Goal: Transaction & Acquisition: Purchase product/service

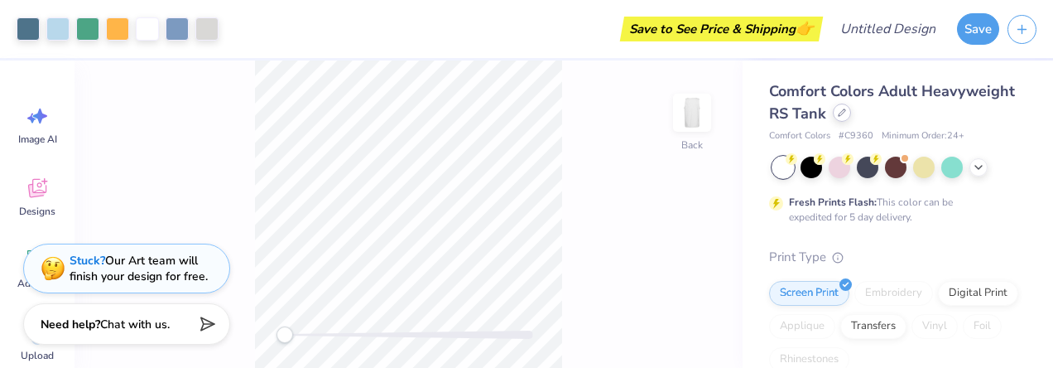
click at [846, 113] on icon at bounding box center [842, 112] width 8 height 8
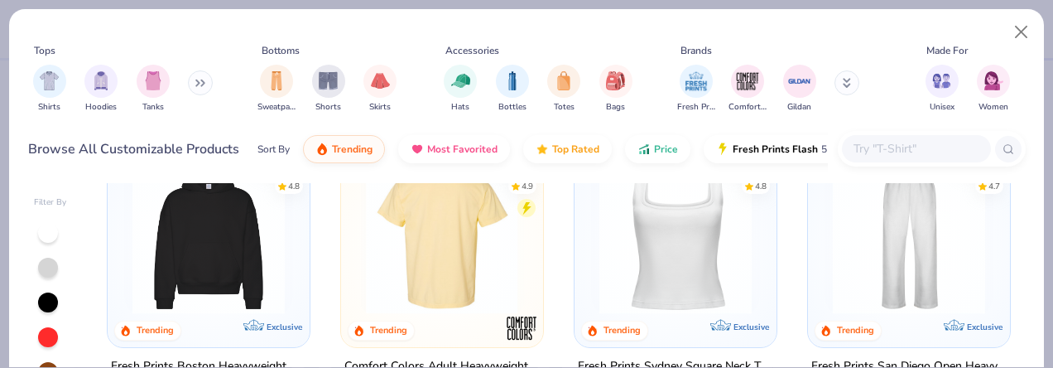
scroll to position [414, 0]
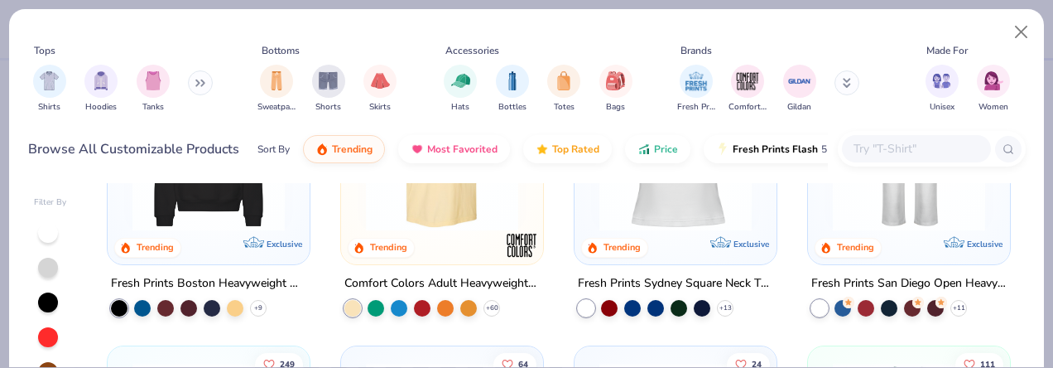
click at [454, 238] on div at bounding box center [443, 158] width 186 height 177
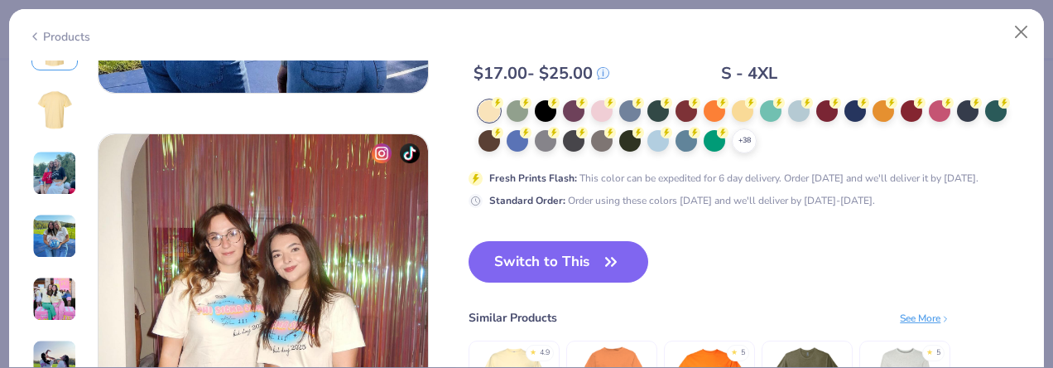
scroll to position [2071, 0]
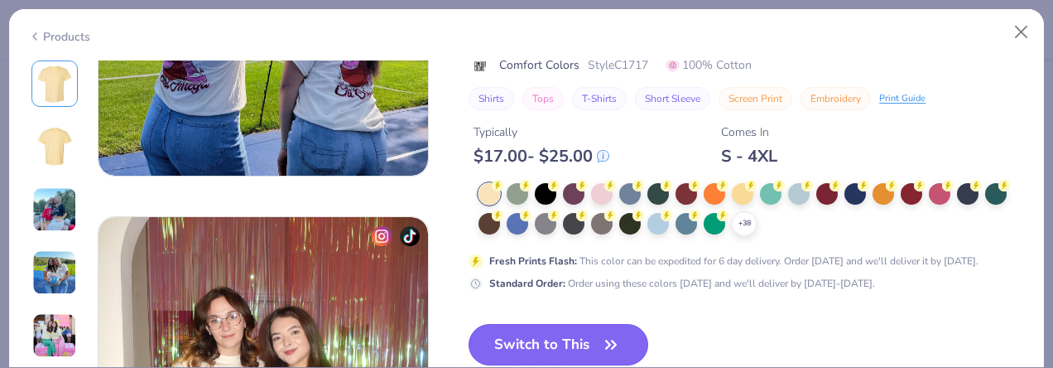
click at [631, 335] on button "Switch to This" at bounding box center [559, 344] width 180 height 41
click at [601, 332] on div "Back" at bounding box center [409, 213] width 668 height 307
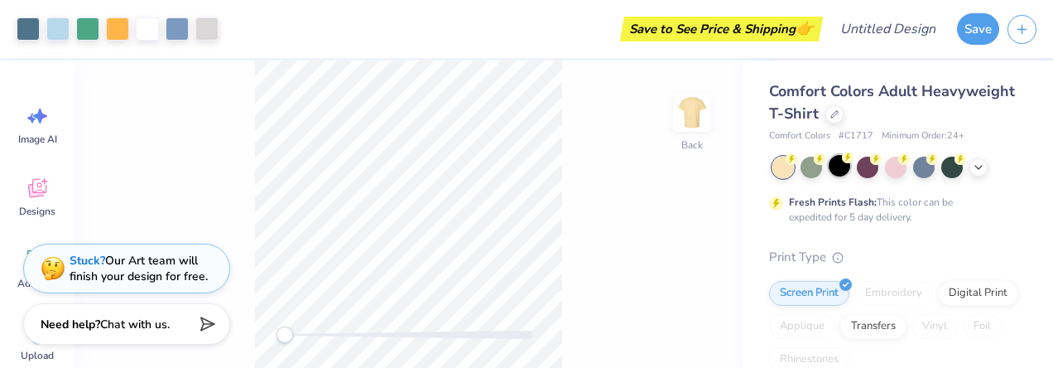
click at [836, 169] on div at bounding box center [840, 166] width 22 height 22
click at [822, 171] on div at bounding box center [812, 166] width 22 height 22
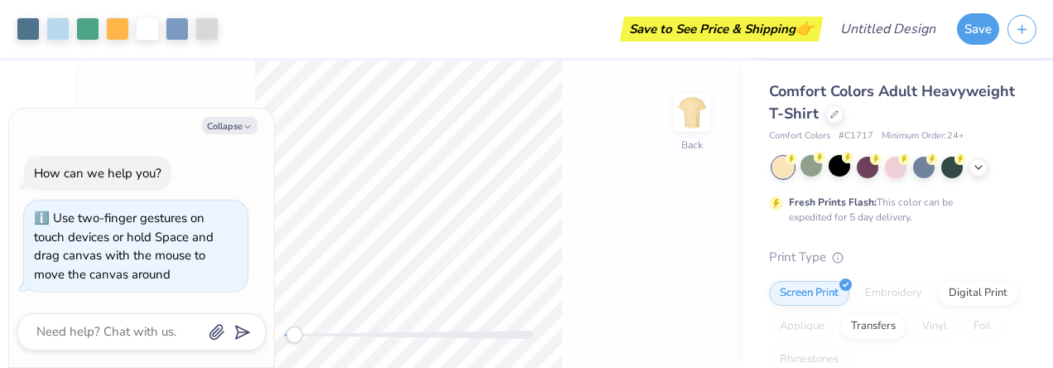
drag, startPoint x: 285, startPoint y: 340, endPoint x: 293, endPoint y: 332, distance: 11.1
click at [293, 333] on div "Accessibility label" at bounding box center [294, 334] width 17 height 17
click at [976, 166] on icon at bounding box center [978, 165] width 13 height 13
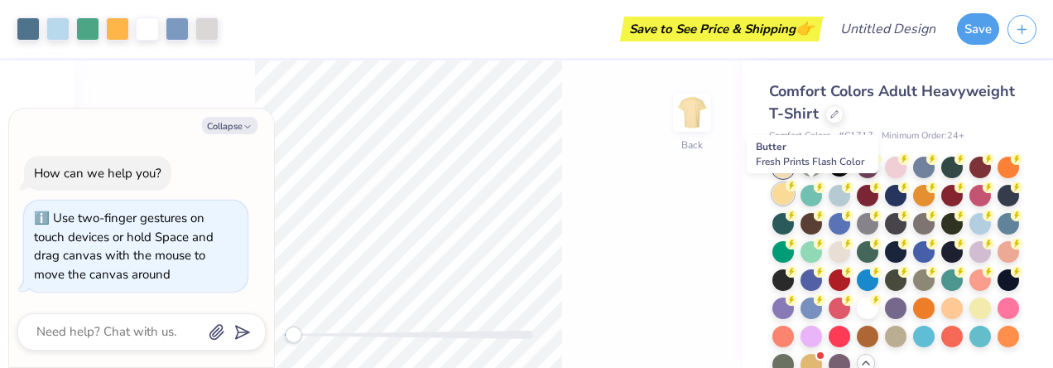
click at [798, 190] on circle at bounding box center [792, 186] width 12 height 12
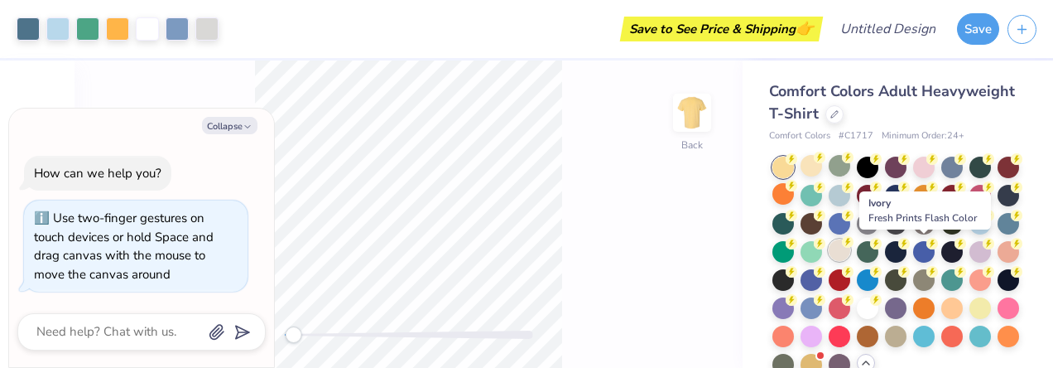
click at [851, 252] on div at bounding box center [840, 250] width 22 height 22
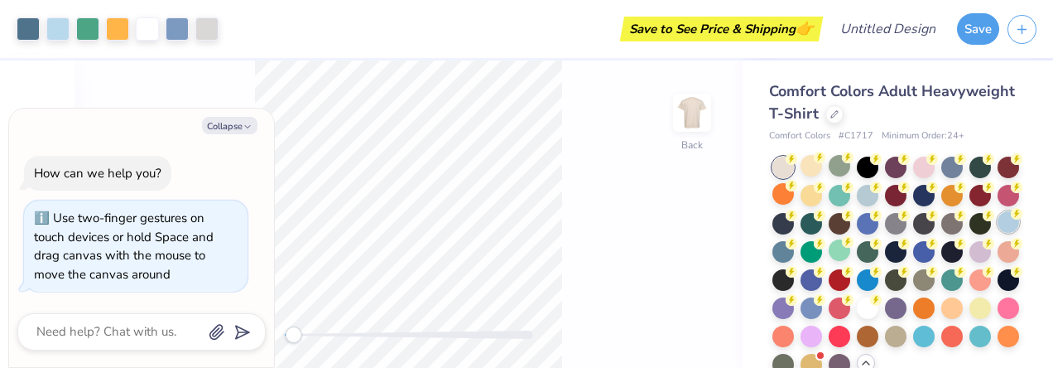
click at [998, 233] on div at bounding box center [1009, 222] width 22 height 22
click at [879, 195] on div at bounding box center [868, 194] width 22 height 22
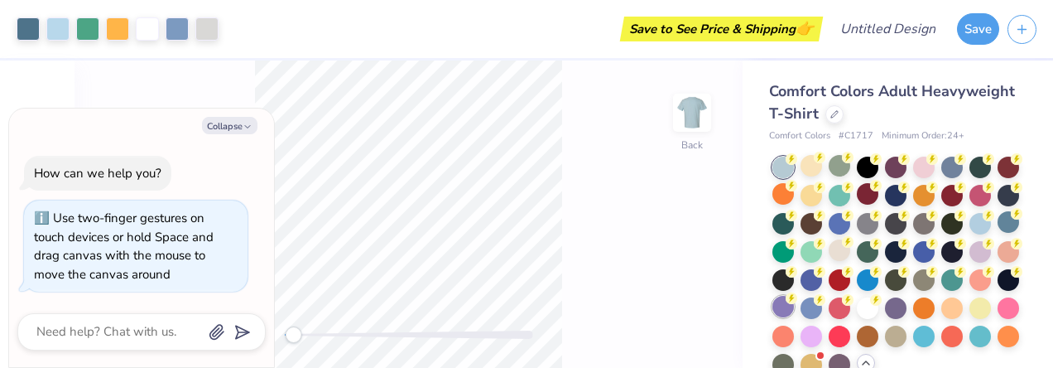
click at [794, 307] on div at bounding box center [784, 307] width 22 height 22
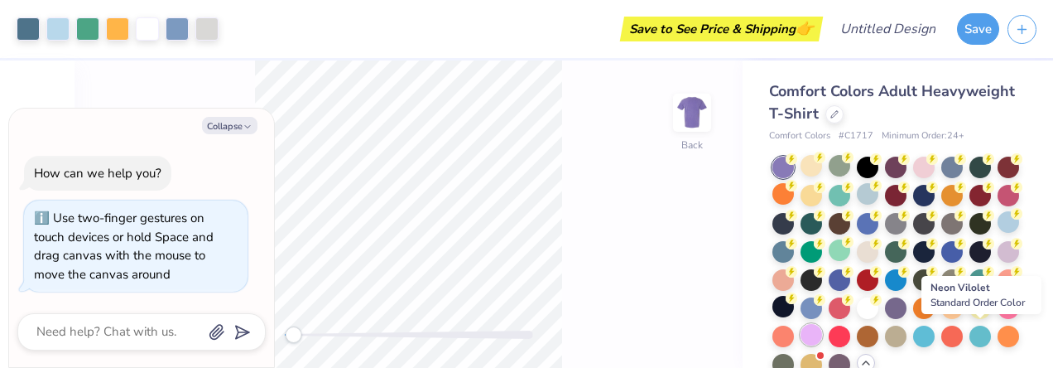
click at [822, 331] on div at bounding box center [812, 335] width 22 height 22
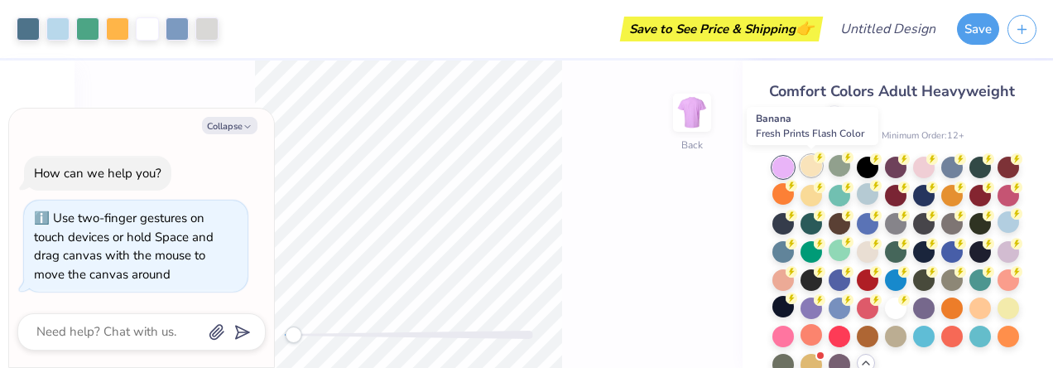
click at [813, 171] on div at bounding box center [812, 166] width 22 height 22
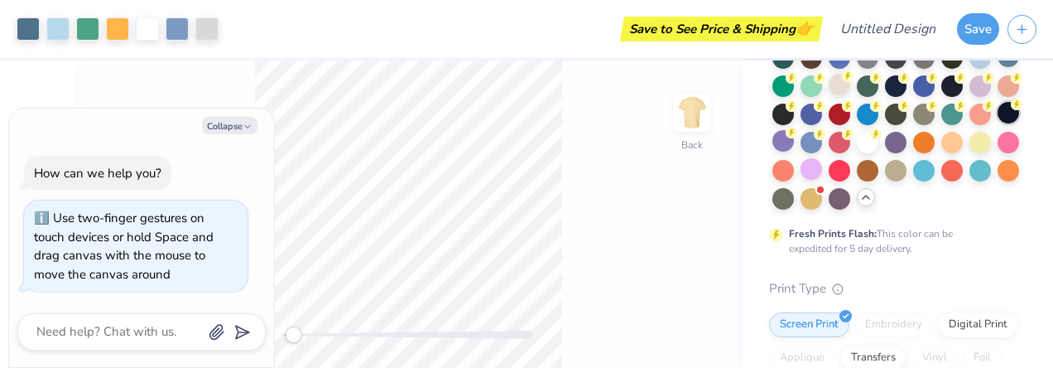
scroll to position [83, 0]
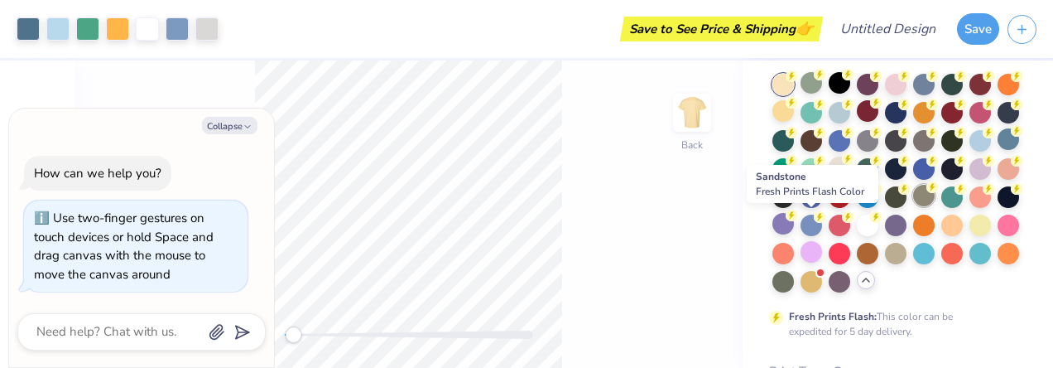
click at [914, 206] on div at bounding box center [925, 196] width 22 height 22
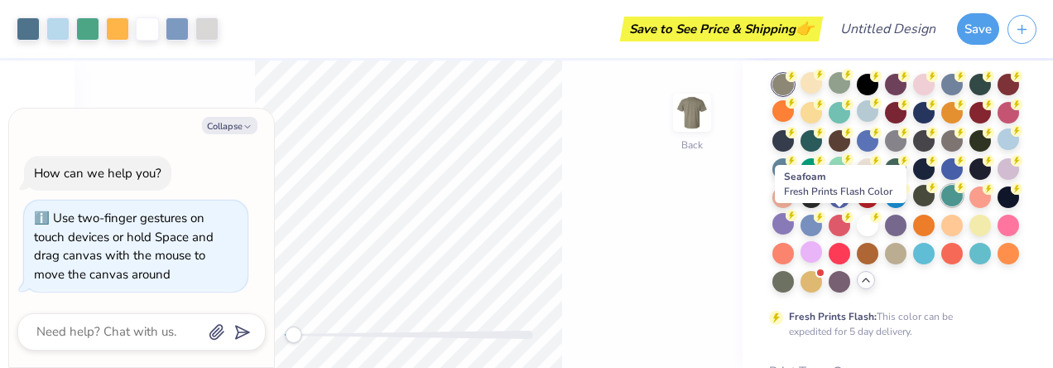
click at [942, 206] on div at bounding box center [953, 196] width 22 height 22
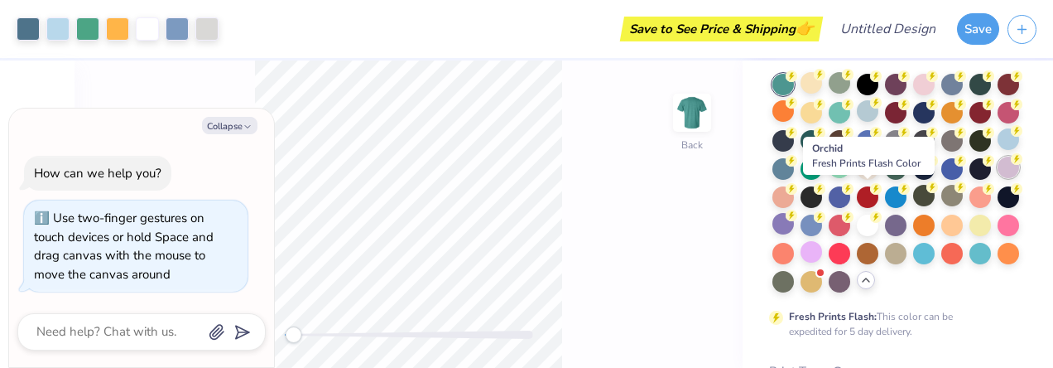
click at [998, 178] on div at bounding box center [1009, 168] width 22 height 22
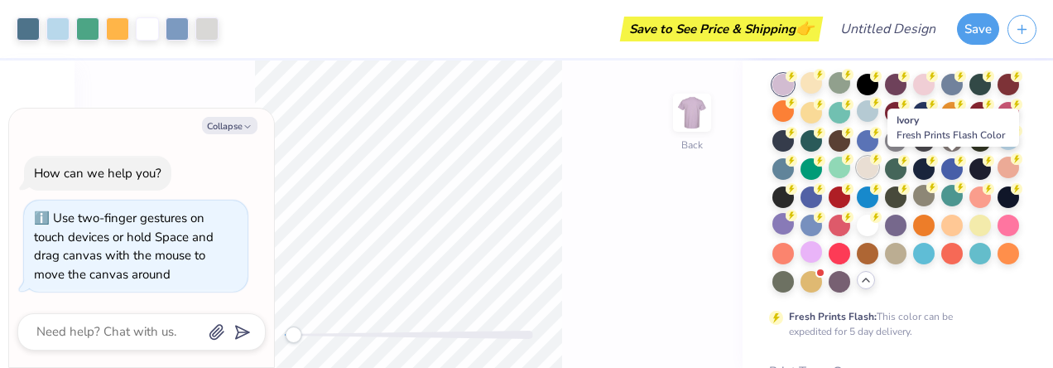
click at [879, 171] on div at bounding box center [868, 168] width 22 height 22
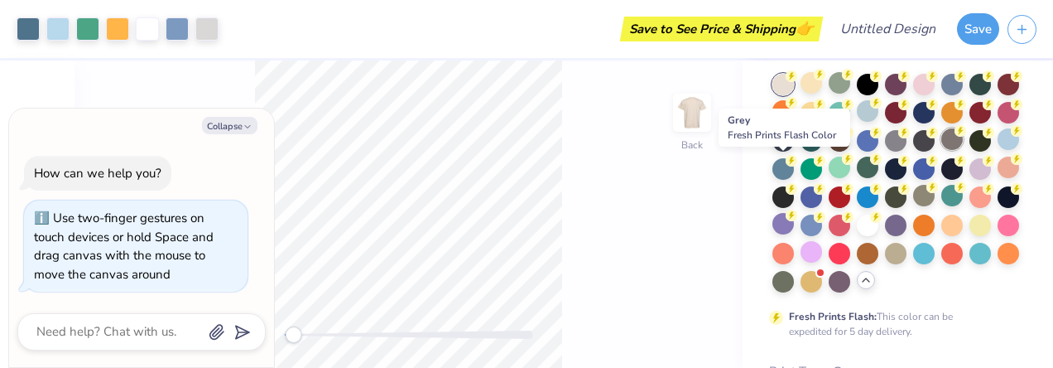
click at [942, 150] on div at bounding box center [953, 139] width 22 height 22
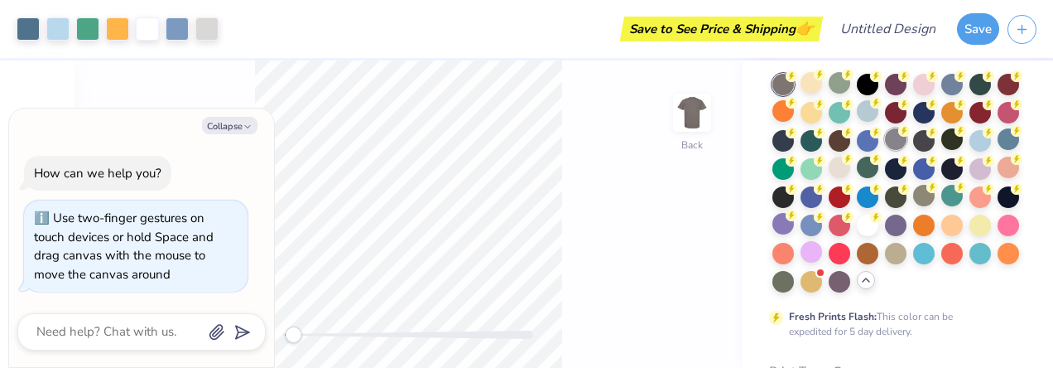
click at [910, 135] on icon at bounding box center [905, 131] width 12 height 12
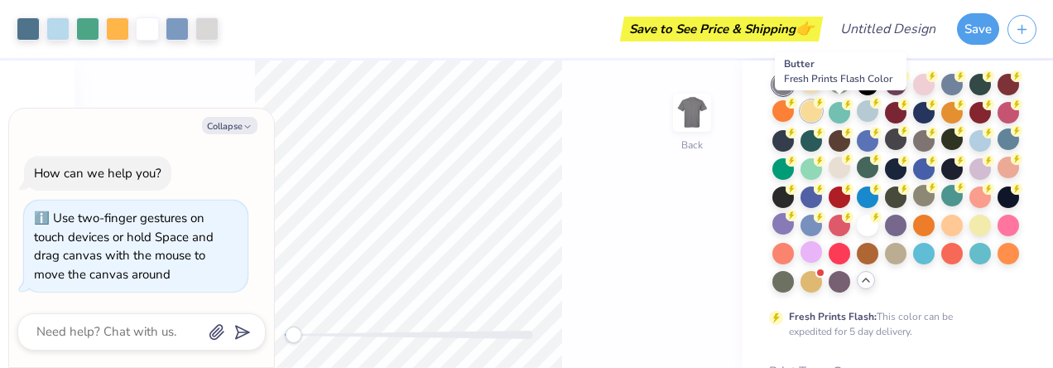
click at [822, 109] on div at bounding box center [812, 111] width 22 height 22
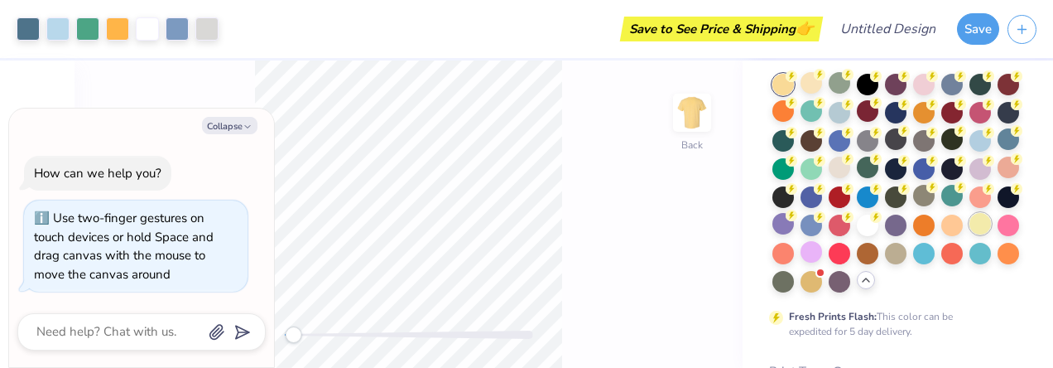
click at [970, 234] on div at bounding box center [981, 224] width 22 height 22
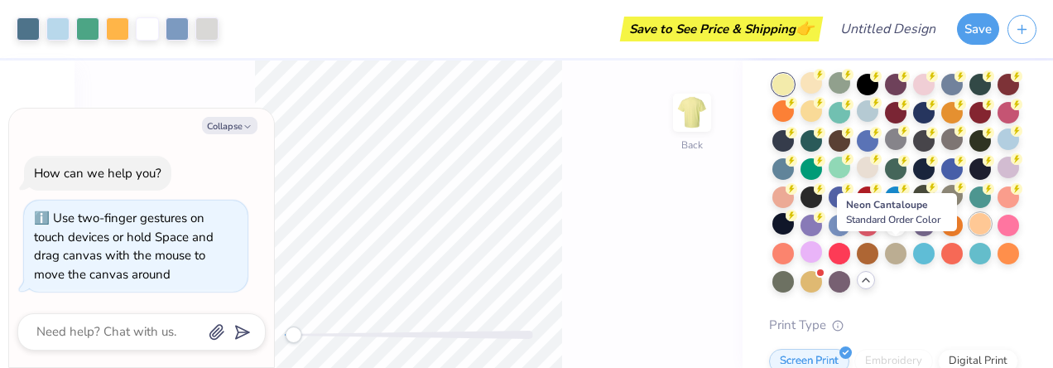
click at [970, 234] on div at bounding box center [981, 224] width 22 height 22
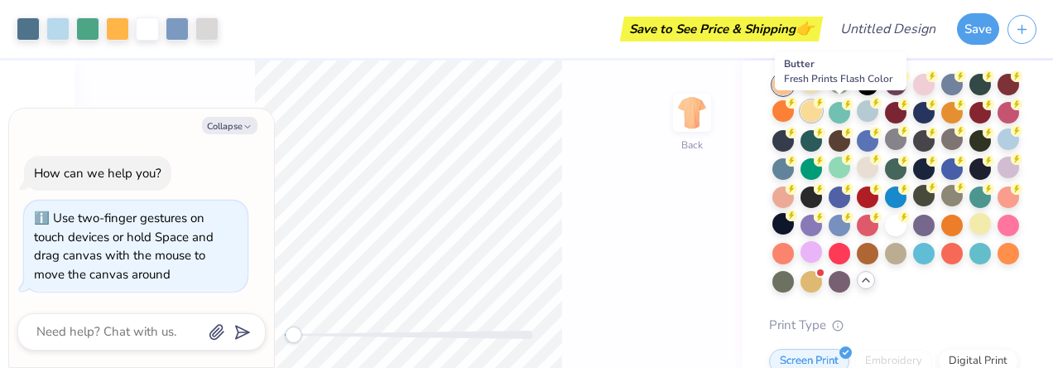
click at [822, 117] on div at bounding box center [812, 111] width 22 height 22
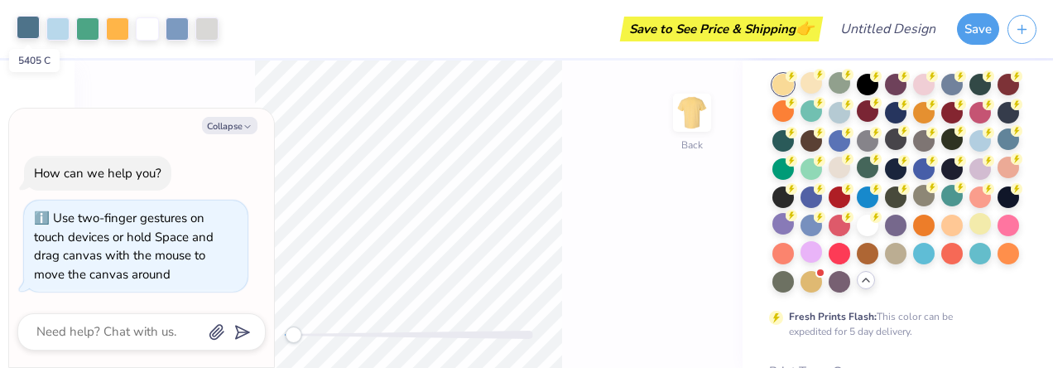
click at [22, 22] on div at bounding box center [28, 27] width 23 height 23
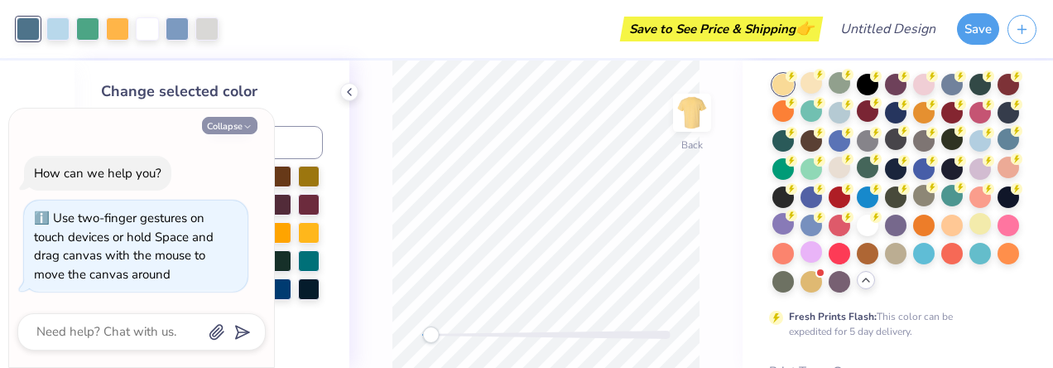
click at [237, 123] on button "Collapse" at bounding box center [229, 125] width 55 height 17
type textarea "x"
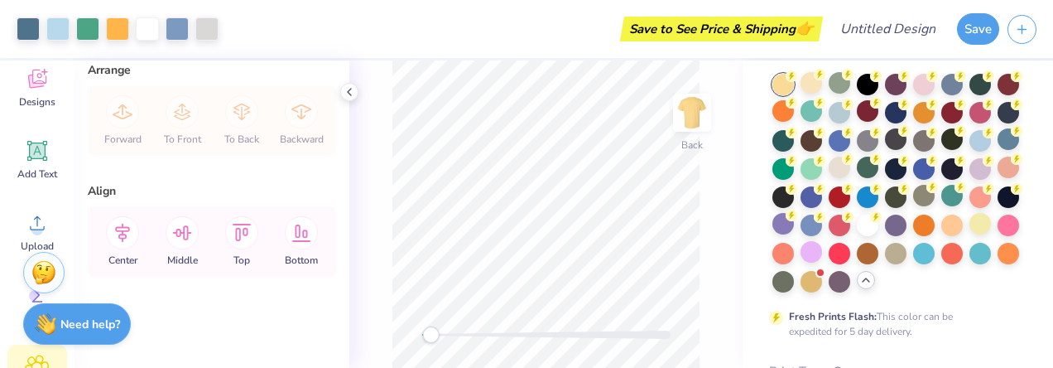
scroll to position [0, 0]
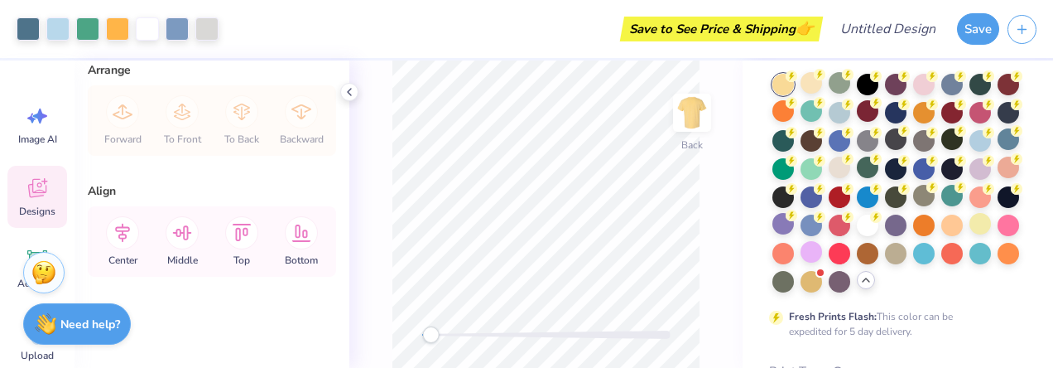
click at [49, 185] on icon at bounding box center [37, 188] width 25 height 25
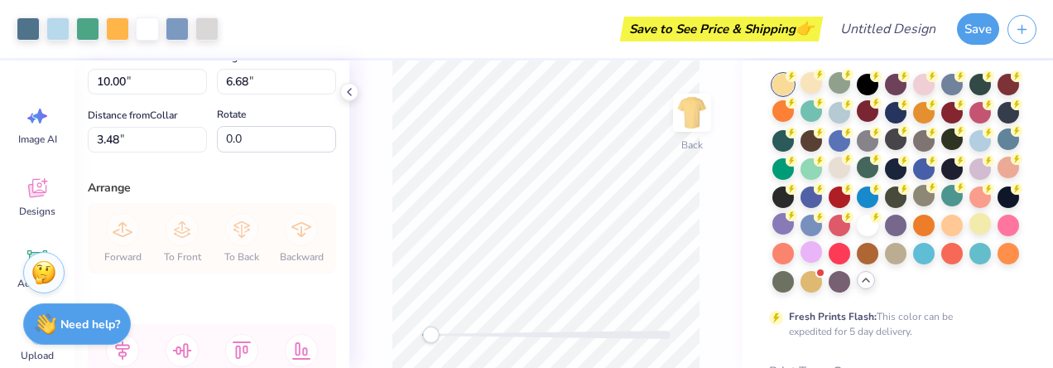
scroll to position [200, 0]
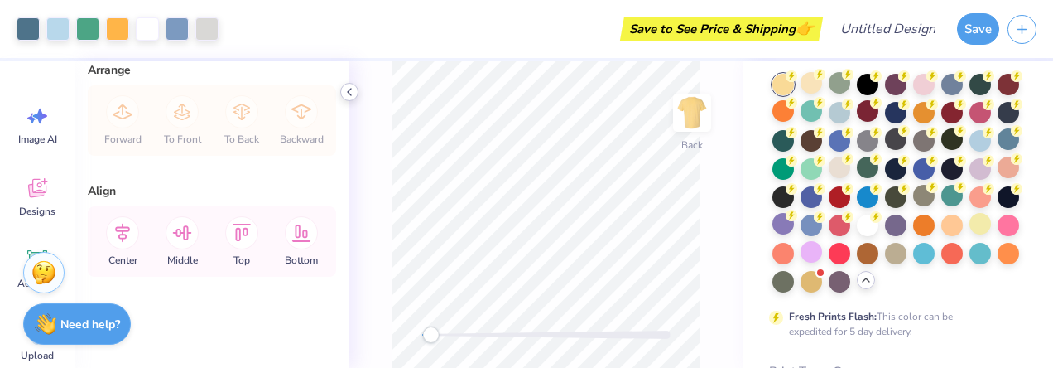
click at [351, 94] on icon at bounding box center [349, 91] width 13 height 13
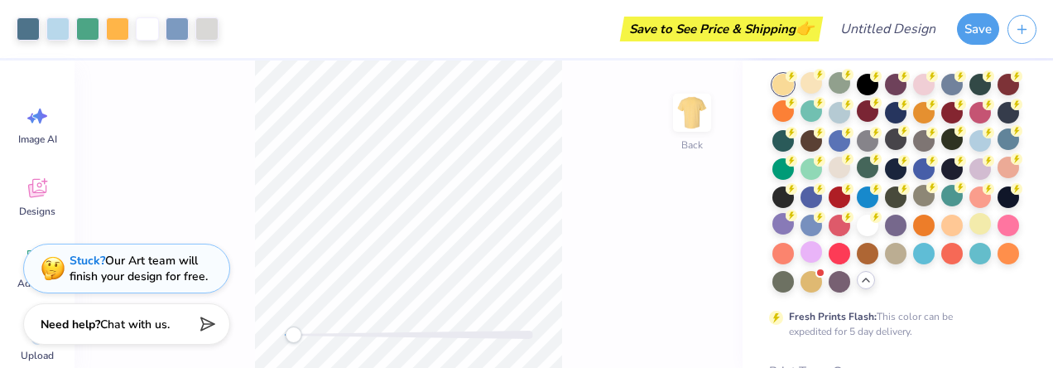
scroll to position [274, 0]
click at [647, 176] on div "Back" at bounding box center [409, 213] width 668 height 307
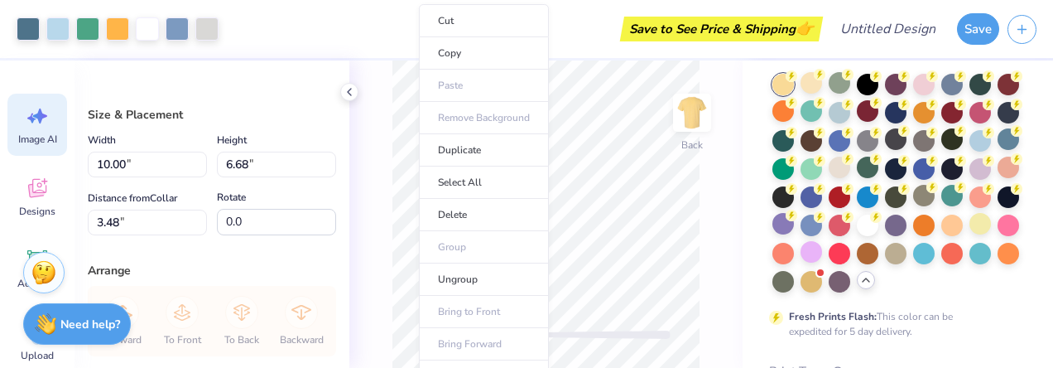
click at [30, 123] on icon at bounding box center [37, 116] width 25 height 25
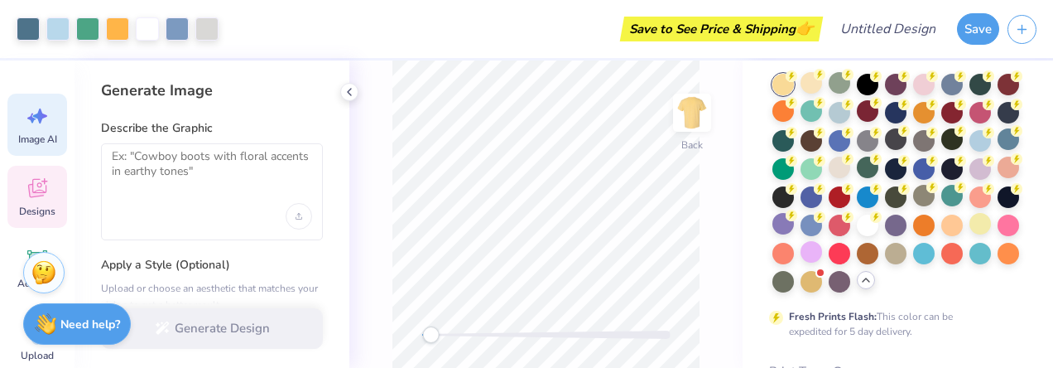
click at [33, 183] on icon at bounding box center [37, 188] width 18 height 19
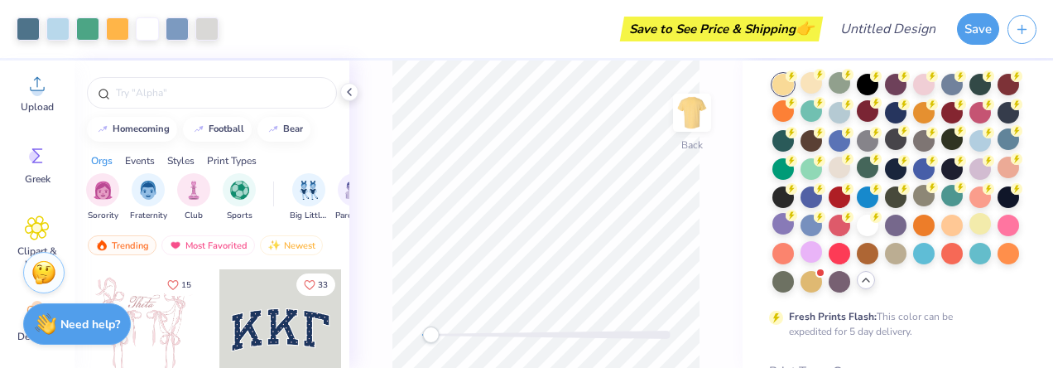
scroll to position [83, 0]
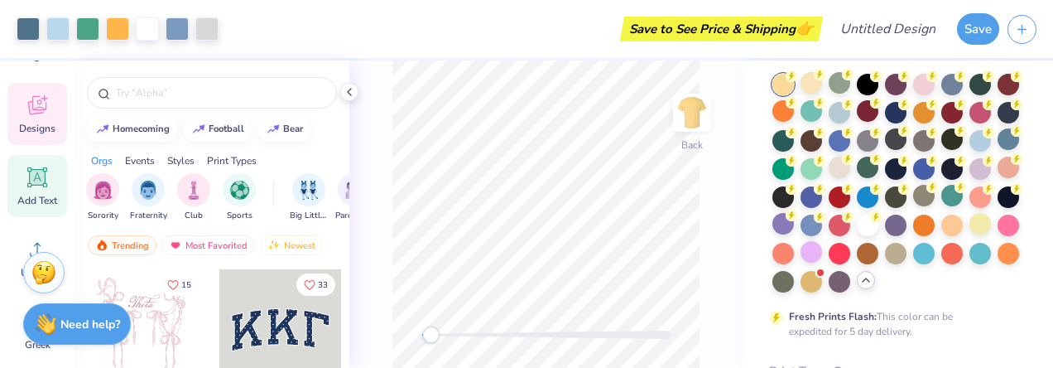
click at [32, 190] on div "Add Text" at bounding box center [37, 186] width 60 height 62
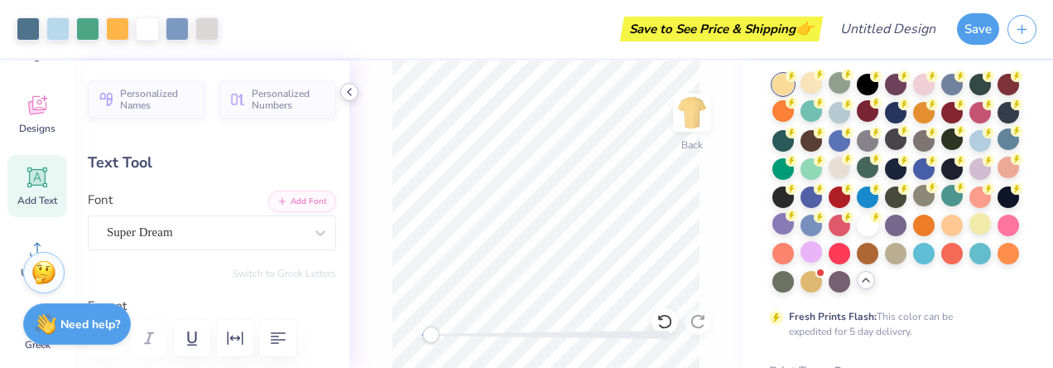
click at [350, 89] on polyline at bounding box center [349, 92] width 3 height 7
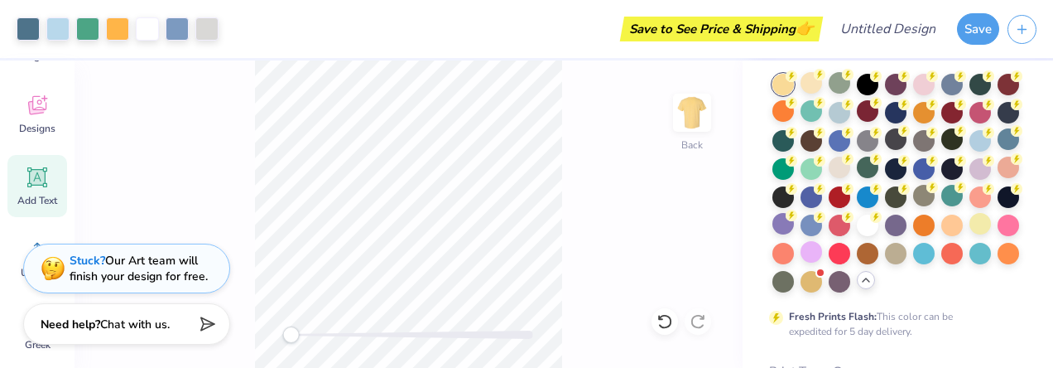
click at [291, 317] on div "Back" at bounding box center [409, 213] width 668 height 307
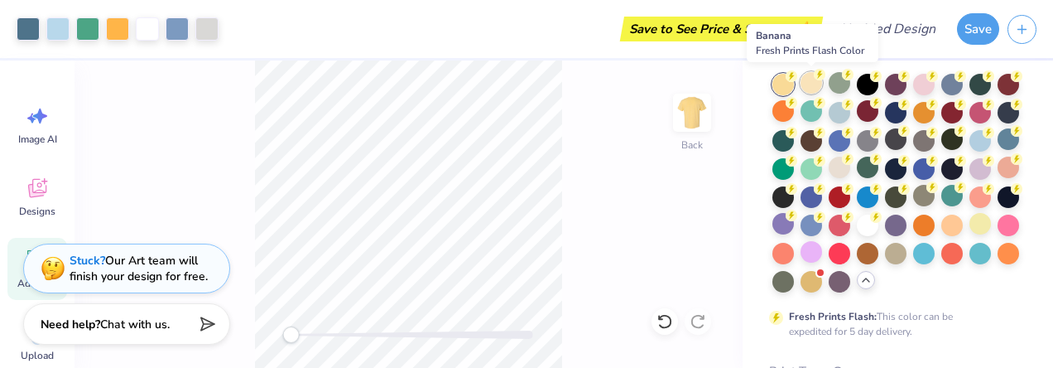
click at [804, 80] on div at bounding box center [812, 83] width 22 height 22
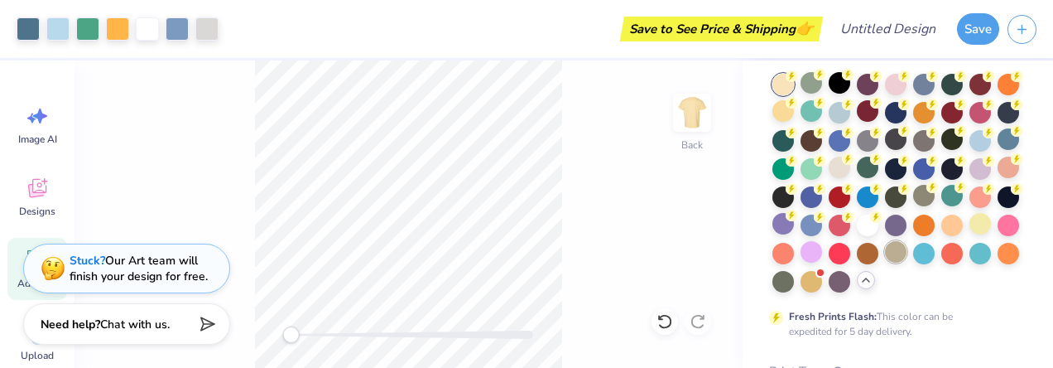
click at [885, 263] on div at bounding box center [896, 252] width 22 height 22
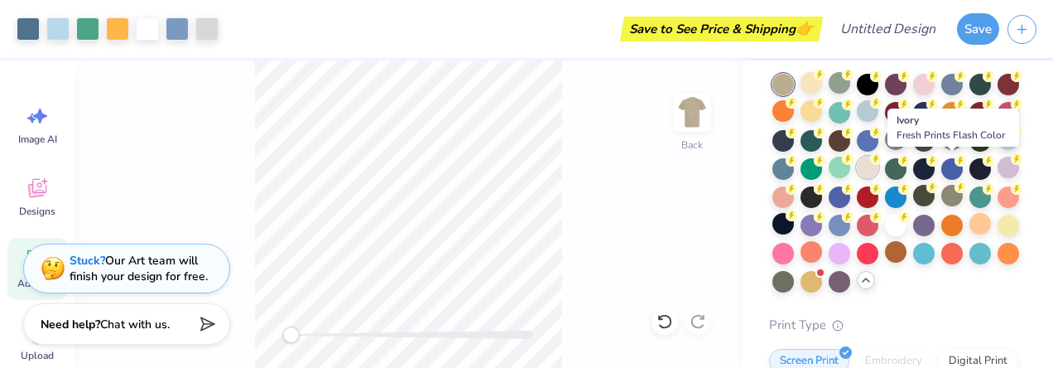
click at [879, 163] on div at bounding box center [868, 168] width 22 height 22
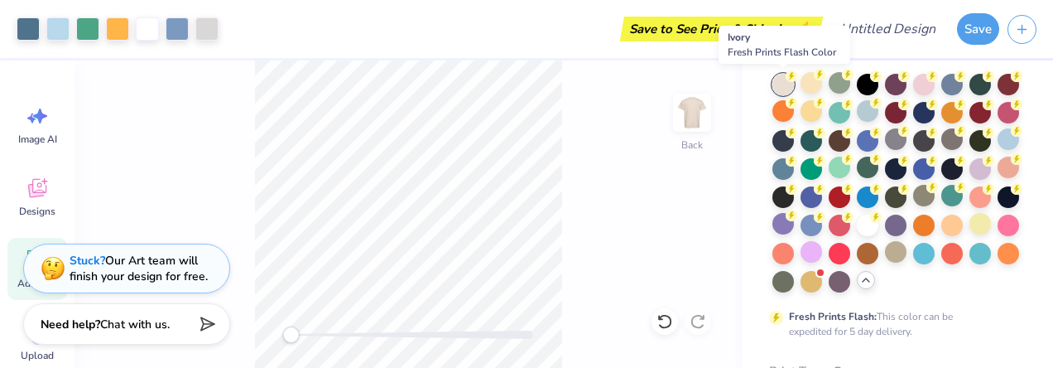
click at [787, 80] on icon at bounding box center [792, 76] width 12 height 12
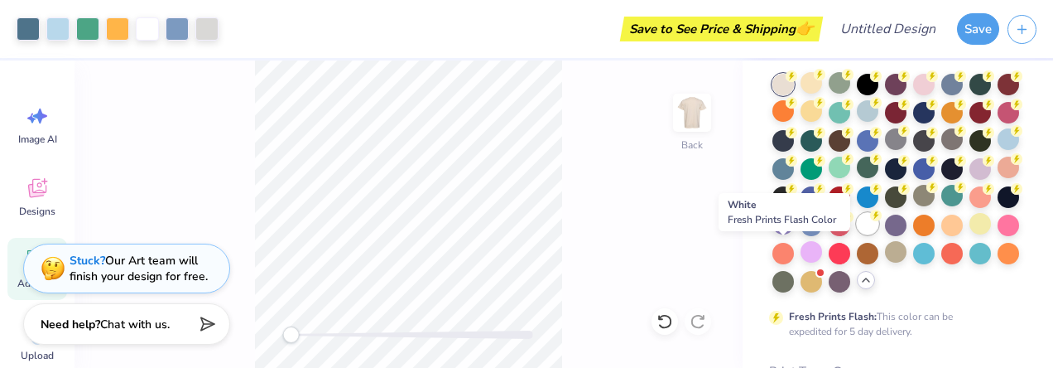
click at [857, 234] on div at bounding box center [868, 224] width 22 height 22
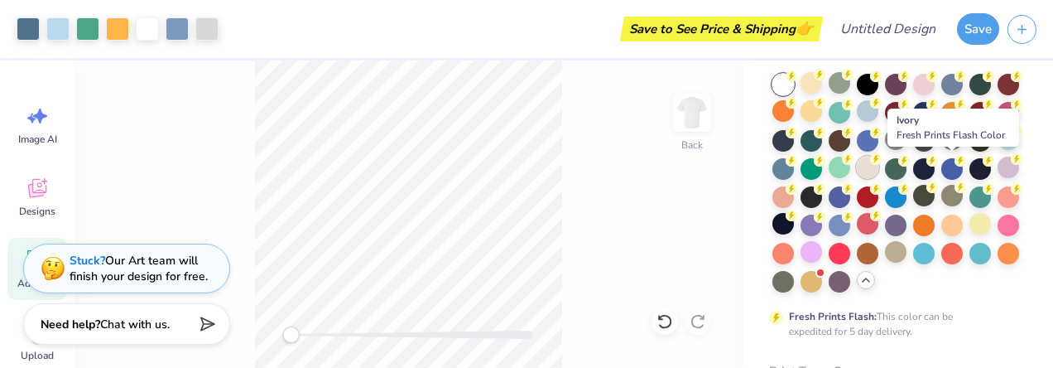
click at [879, 170] on div at bounding box center [868, 168] width 22 height 22
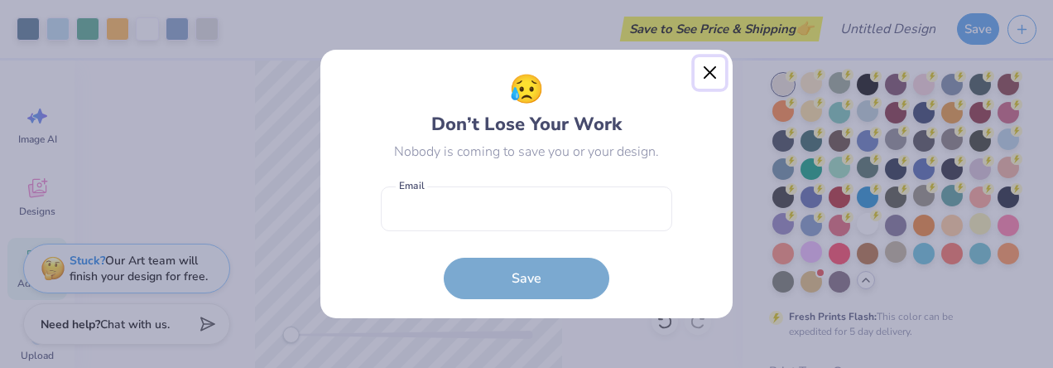
click at [711, 79] on button "Close" at bounding box center [710, 72] width 31 height 31
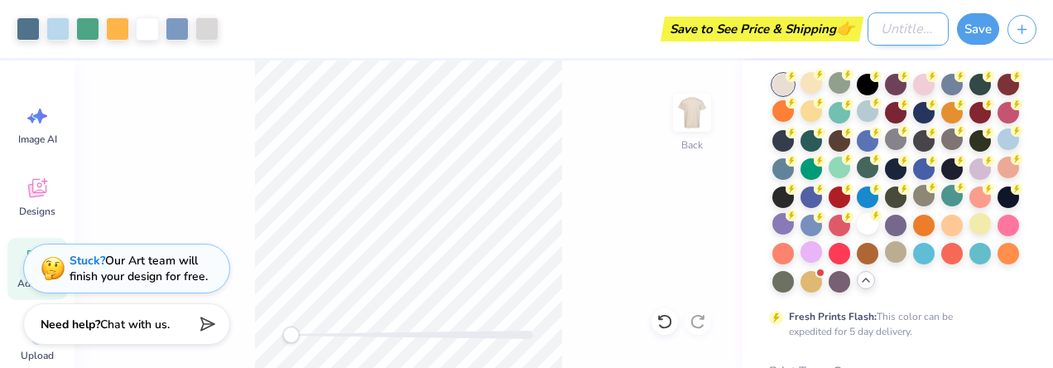
click at [868, 27] on input "Design Title" at bounding box center [908, 28] width 81 height 33
type input "t"
type input "F"
type input "Spring '26"
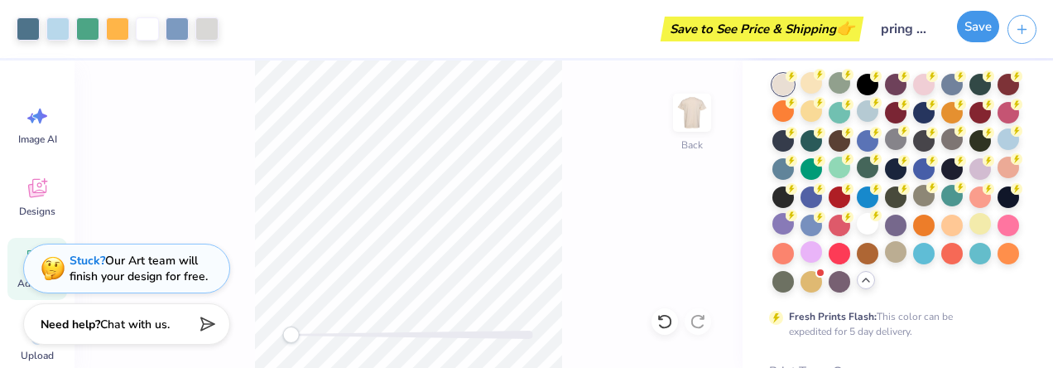
scroll to position [0, 0]
click at [978, 27] on button "Save" at bounding box center [978, 26] width 42 height 31
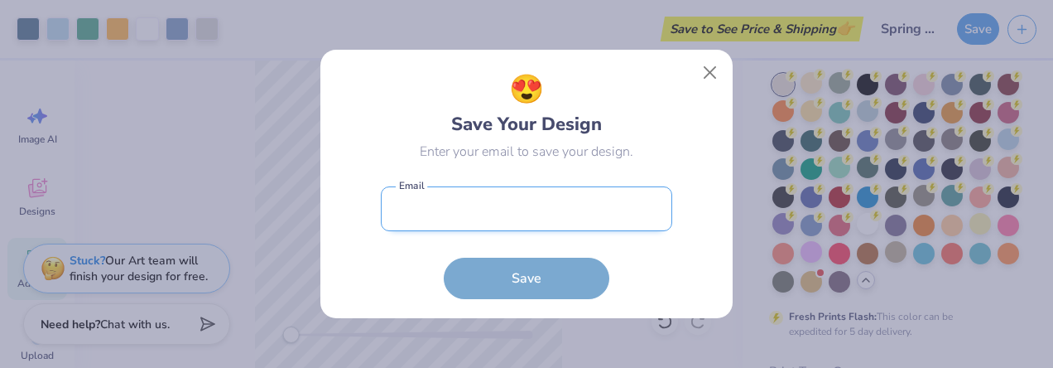
click at [579, 206] on input "email" at bounding box center [527, 209] width 292 height 46
type input "[EMAIL_ADDRESS][DOMAIN_NAME]"
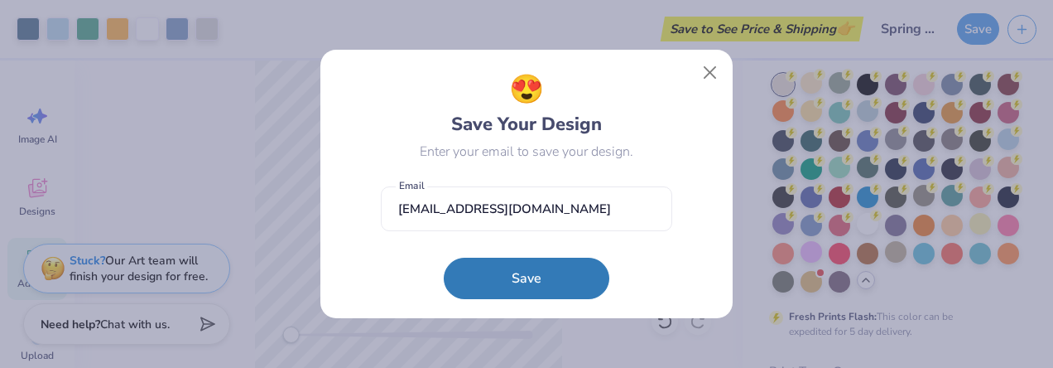
drag, startPoint x: 588, startPoint y: 263, endPoint x: 567, endPoint y: 271, distance: 22.0
click at [567, 271] on button "Save" at bounding box center [527, 278] width 166 height 41
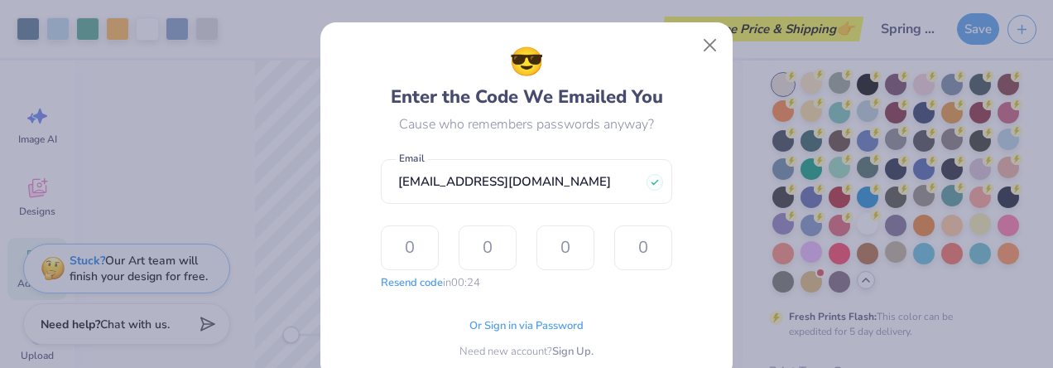
drag, startPoint x: 595, startPoint y: 220, endPoint x: 530, endPoint y: 157, distance: 90.2
click at [530, 157] on form "[EMAIL_ADDRESS][DOMAIN_NAME] Email Resend code in 00:24 The design tool encount…" at bounding box center [527, 221] width 292 height 141
click at [405, 229] on input "text" at bounding box center [410, 247] width 58 height 45
type input "6"
type input "4"
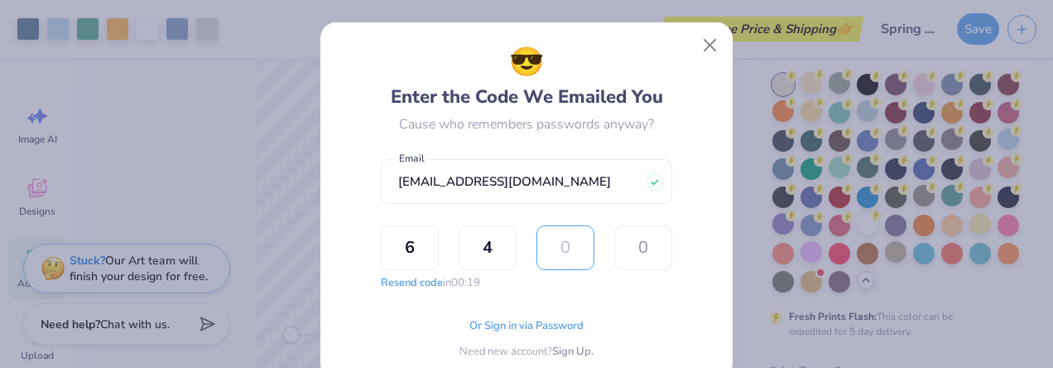
type input "7"
type input "0"
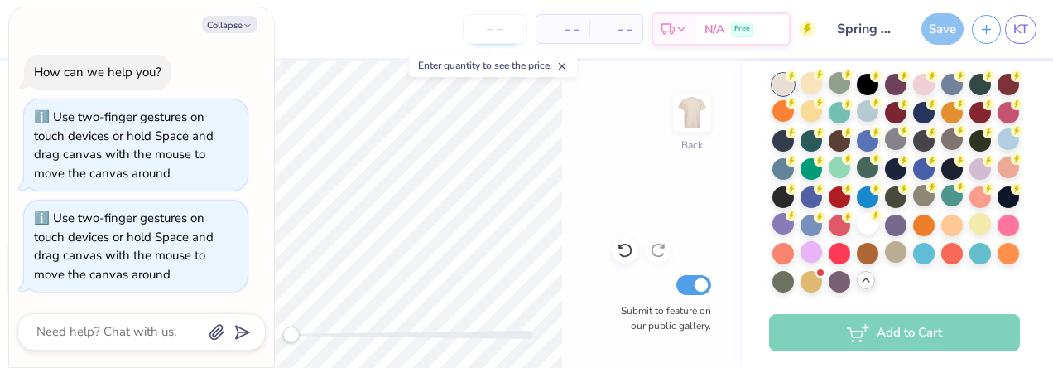
click at [495, 40] on input "number" at bounding box center [495, 29] width 65 height 30
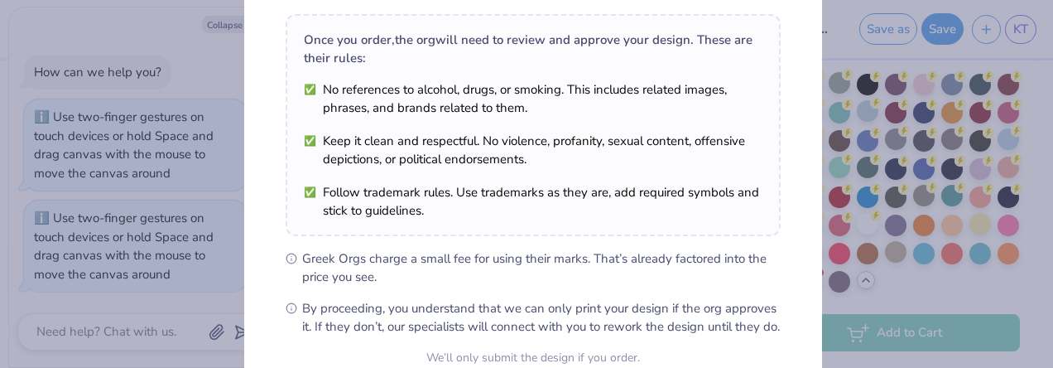
scroll to position [408, 0]
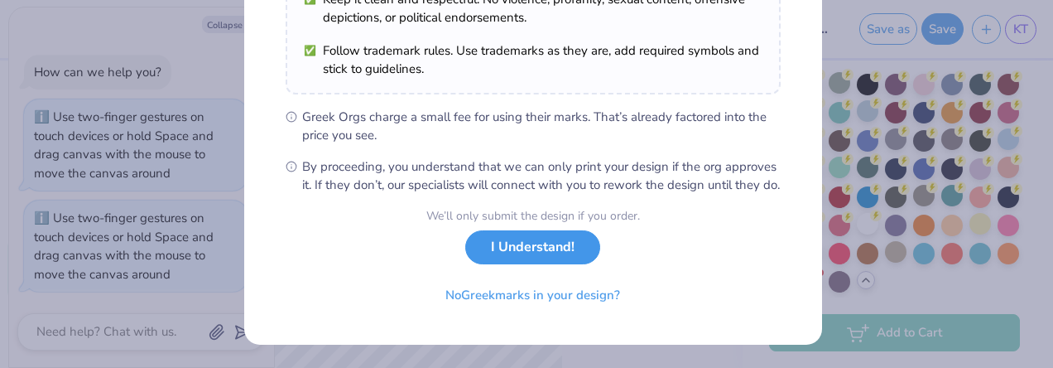
click at [519, 242] on button "I Understand!" at bounding box center [532, 247] width 135 height 34
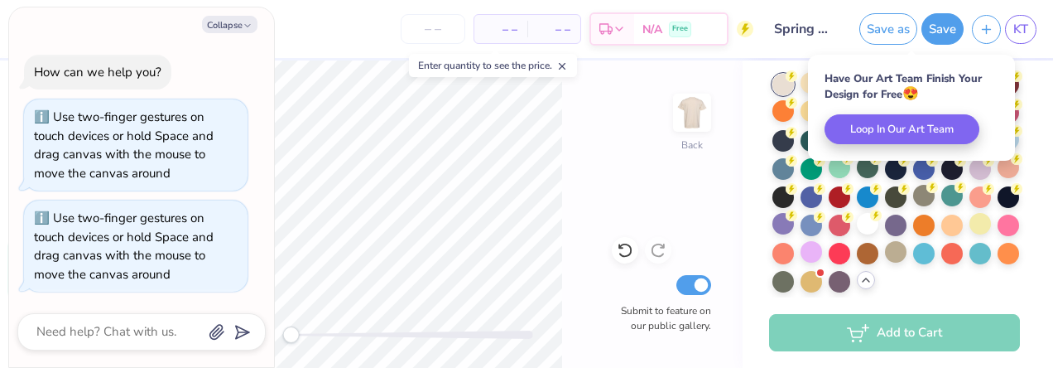
scroll to position [0, 0]
type textarea "x"
click at [433, 25] on input "number" at bounding box center [433, 29] width 65 height 30
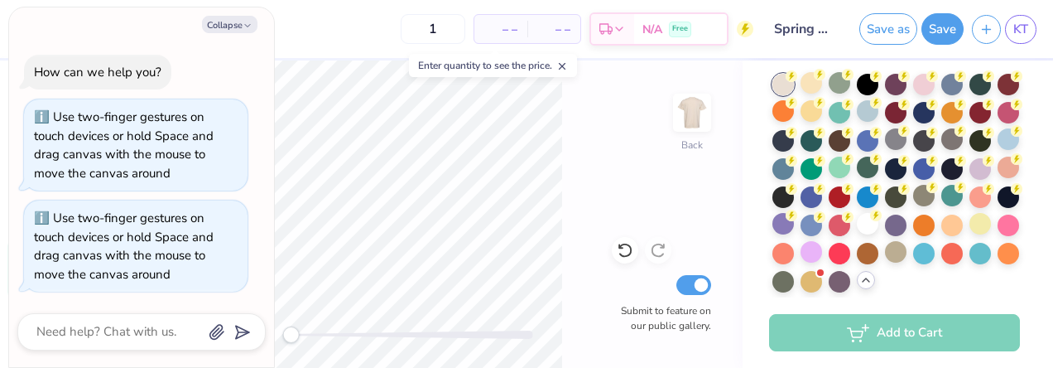
type input "19"
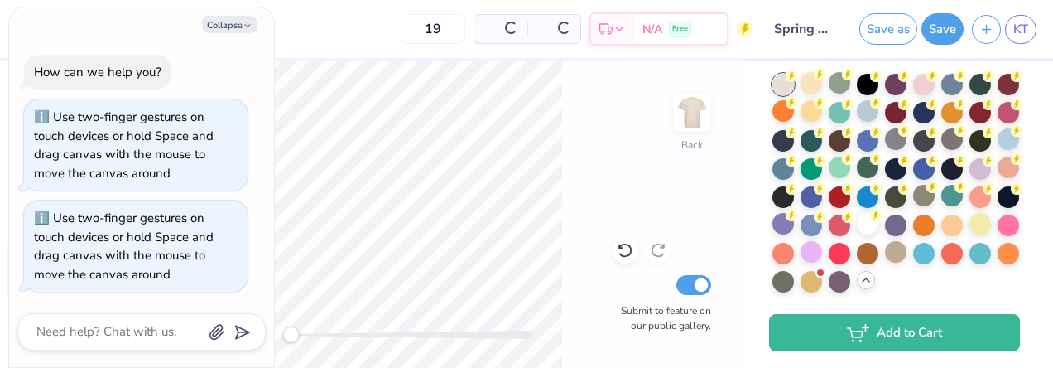
type textarea "x"
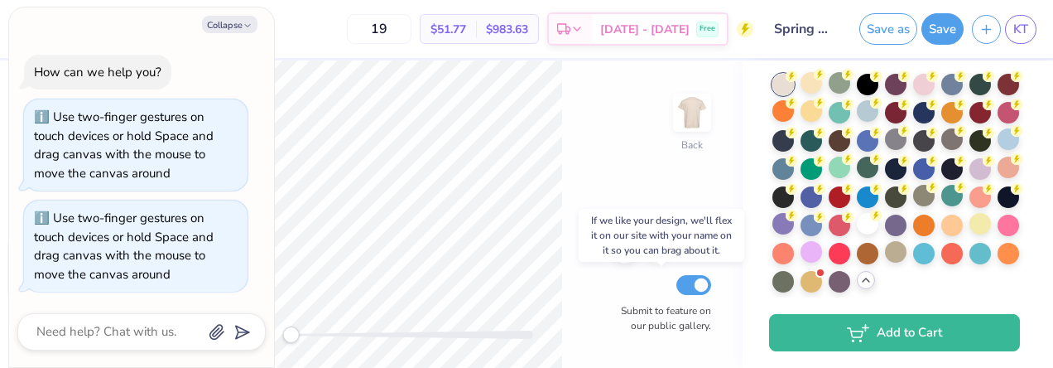
type input "19"
click at [692, 284] on input "Submit to feature on our public gallery." at bounding box center [694, 285] width 35 height 20
checkbox input "false"
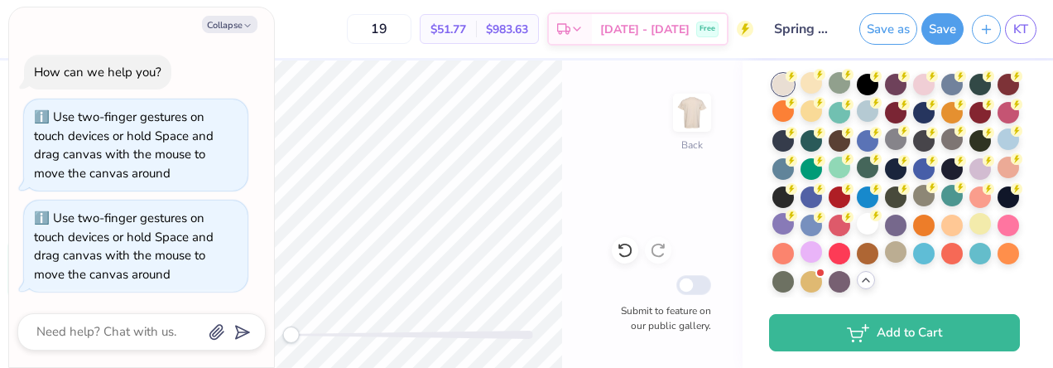
click at [745, 30] on icon at bounding box center [745, 30] width 7 height 12
click at [970, 234] on div at bounding box center [981, 224] width 22 height 22
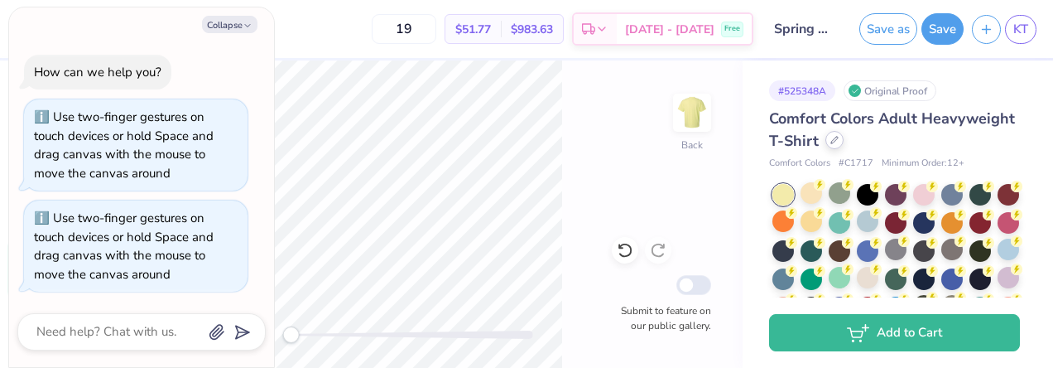
click at [844, 142] on div at bounding box center [835, 140] width 18 height 18
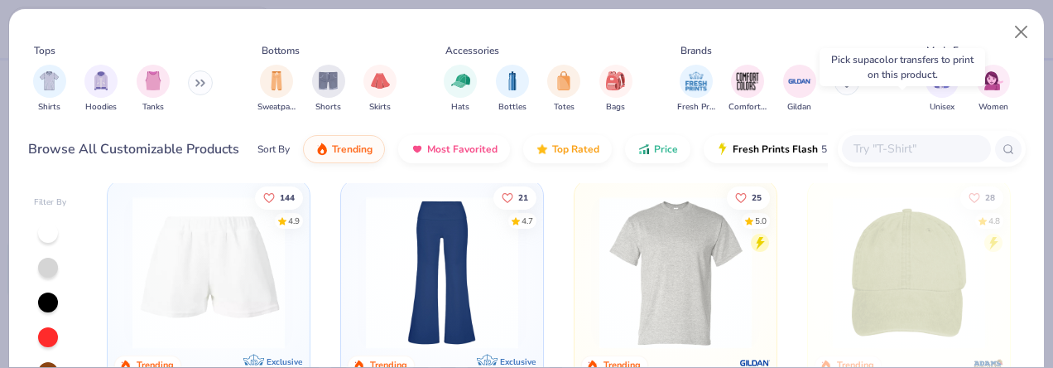
scroll to position [2650, 0]
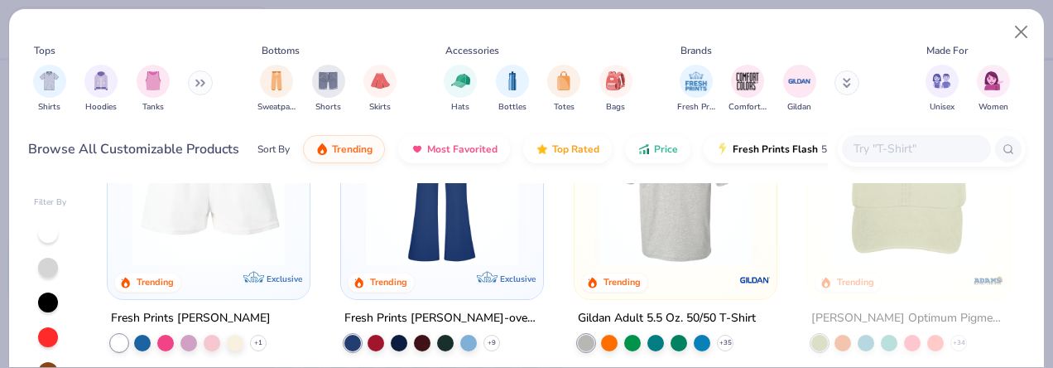
click at [692, 222] on img at bounding box center [675, 189] width 169 height 152
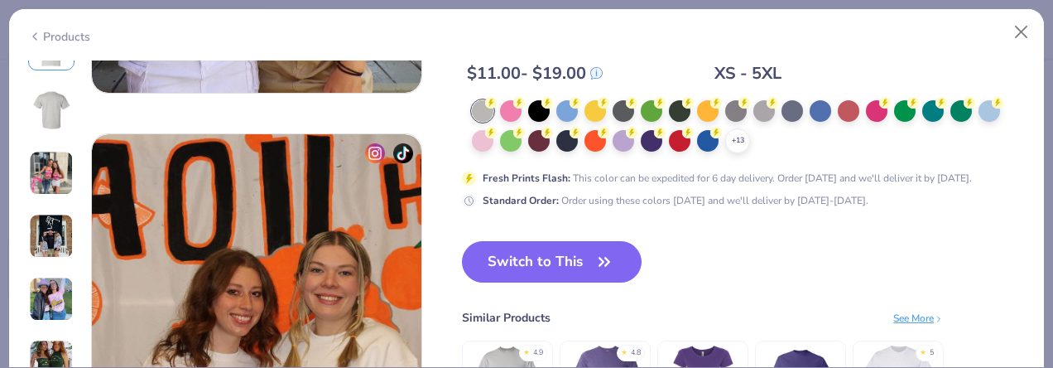
scroll to position [2319, 0]
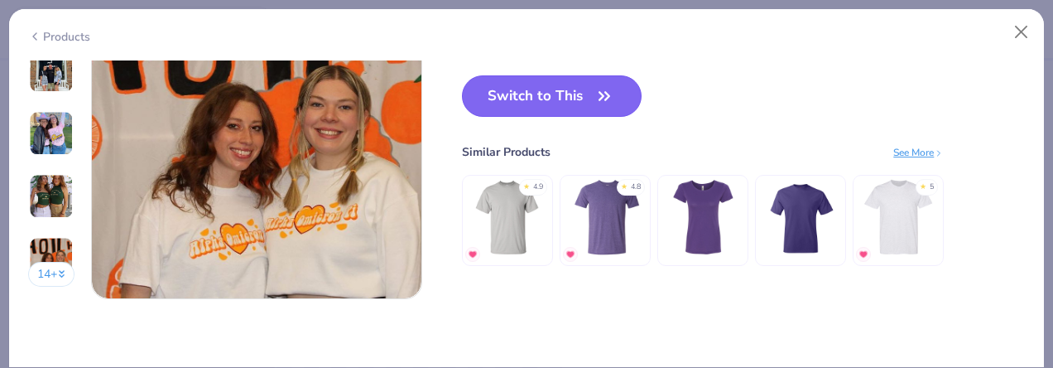
click at [577, 98] on button "Switch to This" at bounding box center [552, 95] width 180 height 41
click at [589, 104] on button "Switch to This" at bounding box center [552, 95] width 180 height 41
type textarea "x"
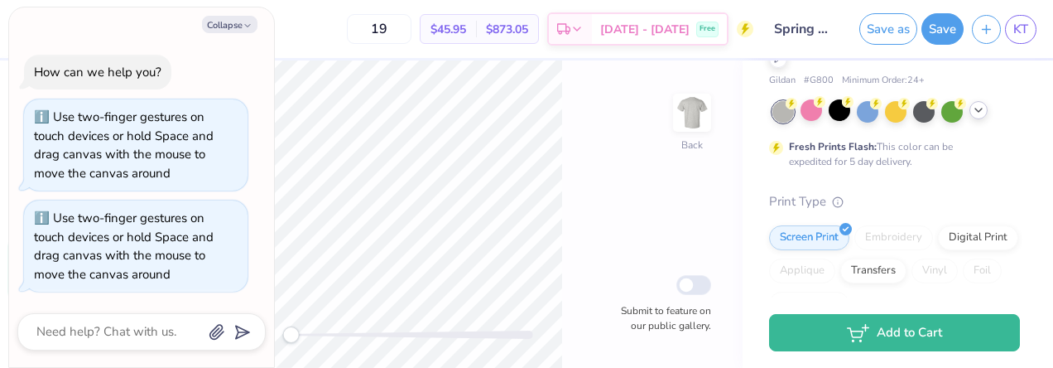
scroll to position [166, 0]
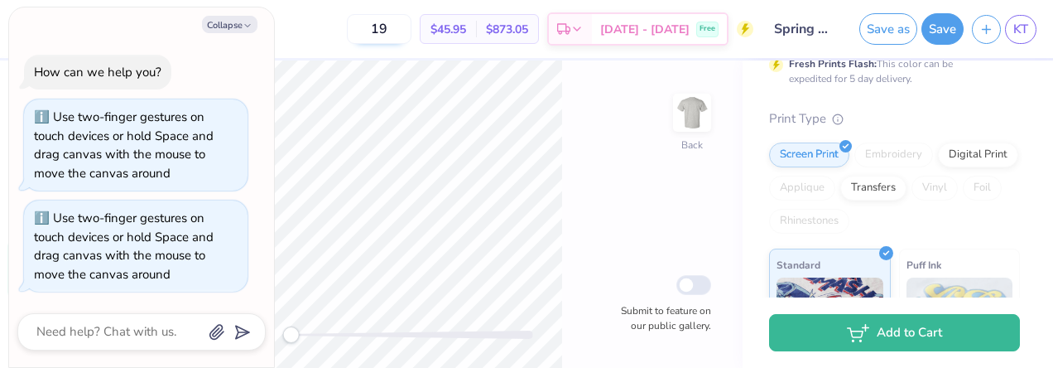
click at [412, 26] on input "19" at bounding box center [379, 29] width 65 height 30
type input "1"
type textarea "x"
type input "2"
type textarea "x"
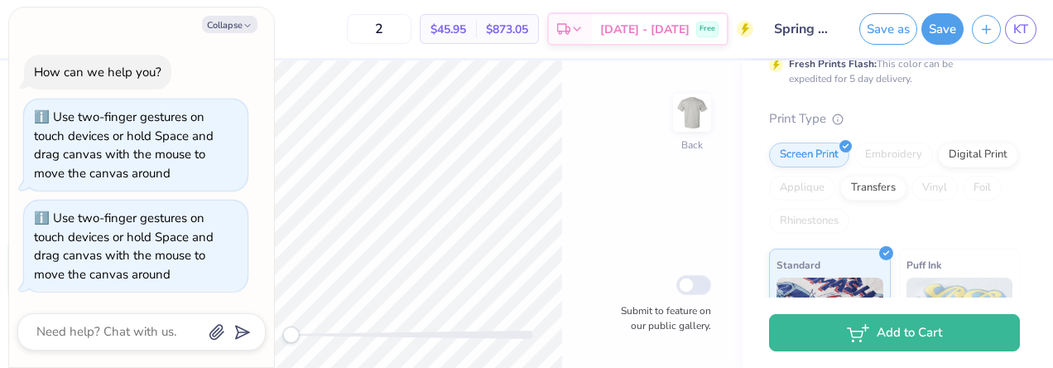
type input "25"
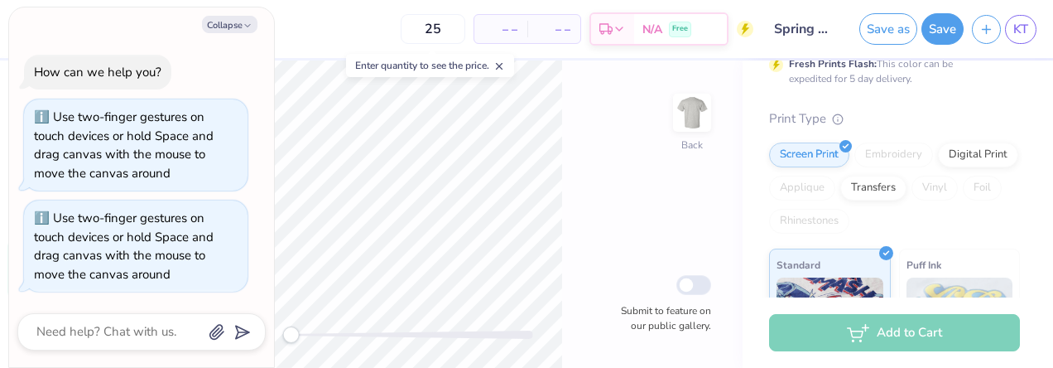
type textarea "x"
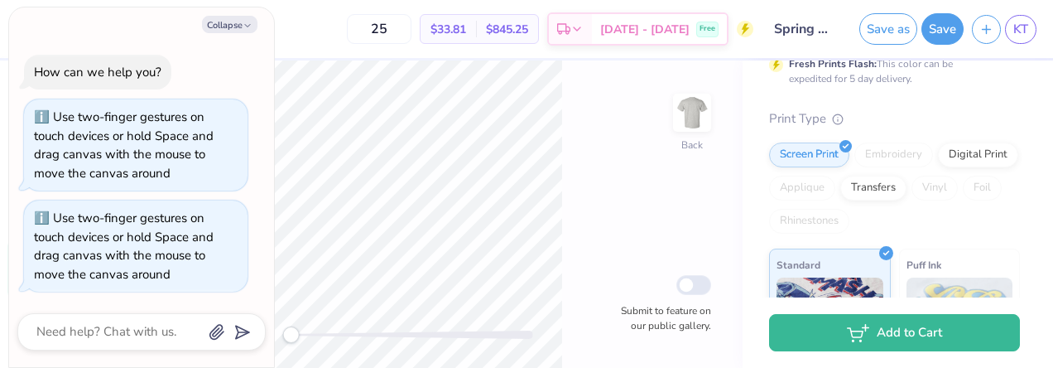
type input "2"
type textarea "x"
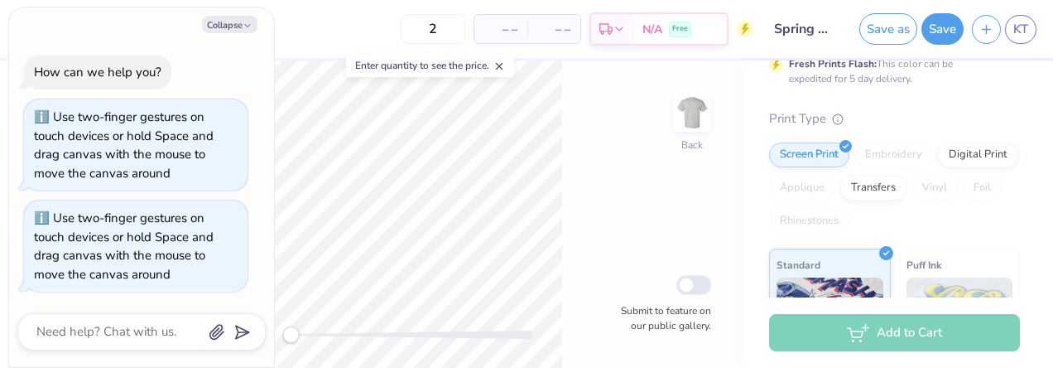
type input "25"
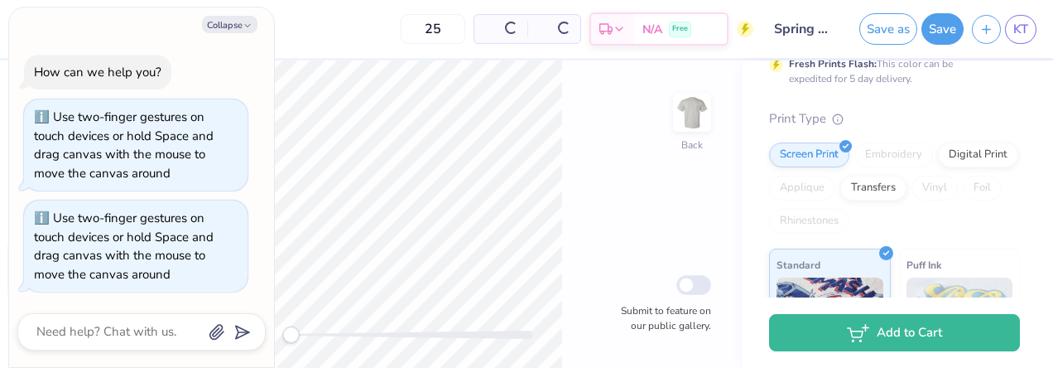
type textarea "x"
type input "2"
type textarea "x"
type input "20"
type textarea "x"
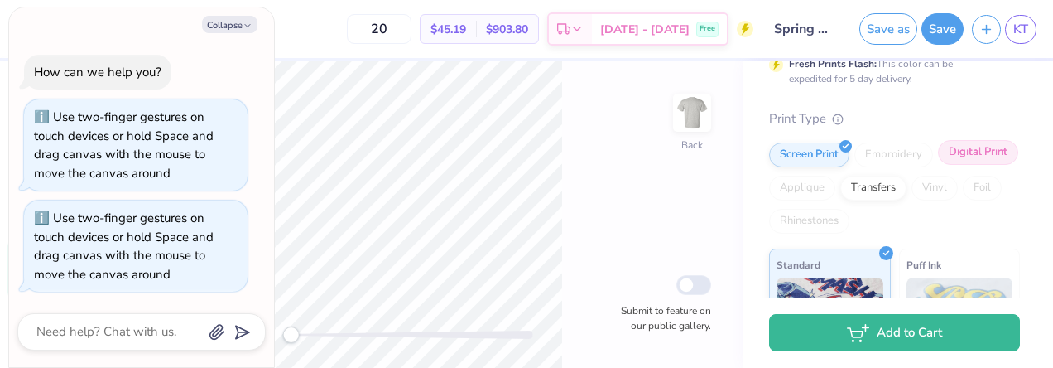
type input "20"
click at [938, 165] on div "Digital Print" at bounding box center [978, 152] width 80 height 25
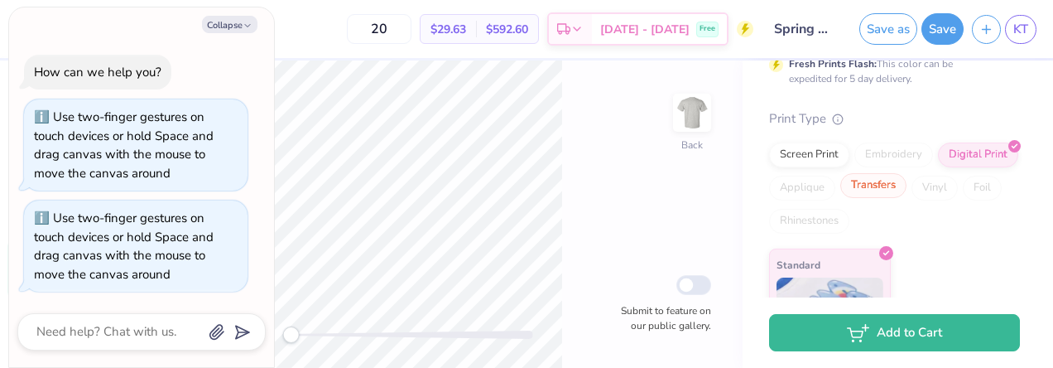
click at [907, 186] on div "Transfers" at bounding box center [874, 185] width 66 height 25
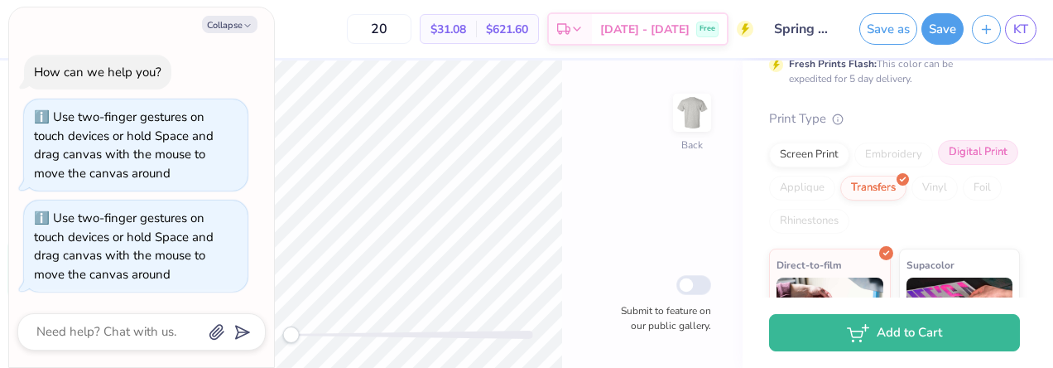
click at [938, 165] on div "Digital Print" at bounding box center [978, 152] width 80 height 25
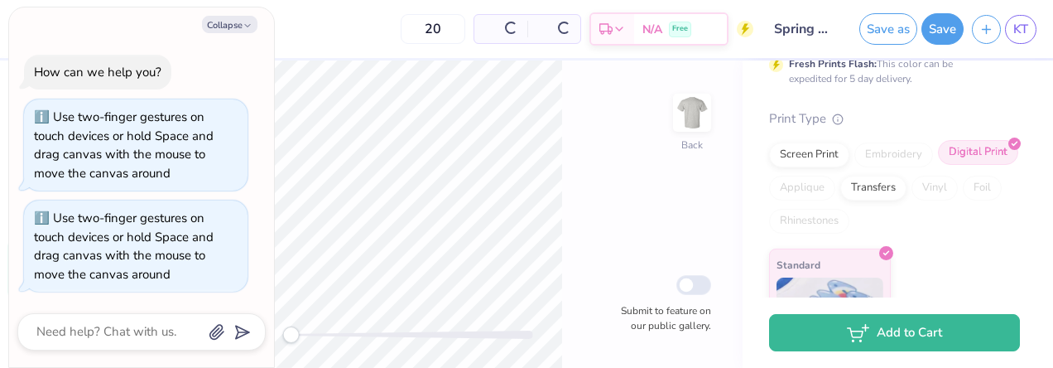
type textarea "x"
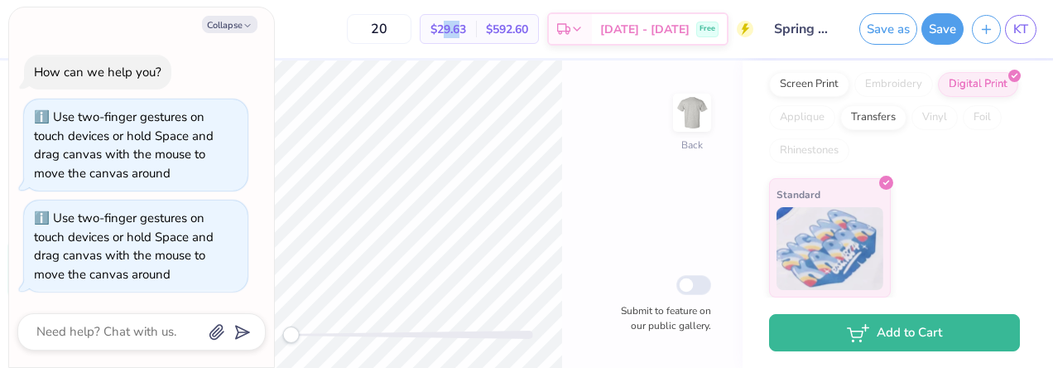
drag, startPoint x: 481, startPoint y: 53, endPoint x: 491, endPoint y: 31, distance: 23.7
click at [491, 31] on div "20 $29.63 Per Item $592.60 Total Est. Delivery [DATE] - [DATE] Free" at bounding box center [443, 29] width 621 height 58
click at [412, 22] on input "20" at bounding box center [379, 29] width 65 height 30
type input "25"
type textarea "x"
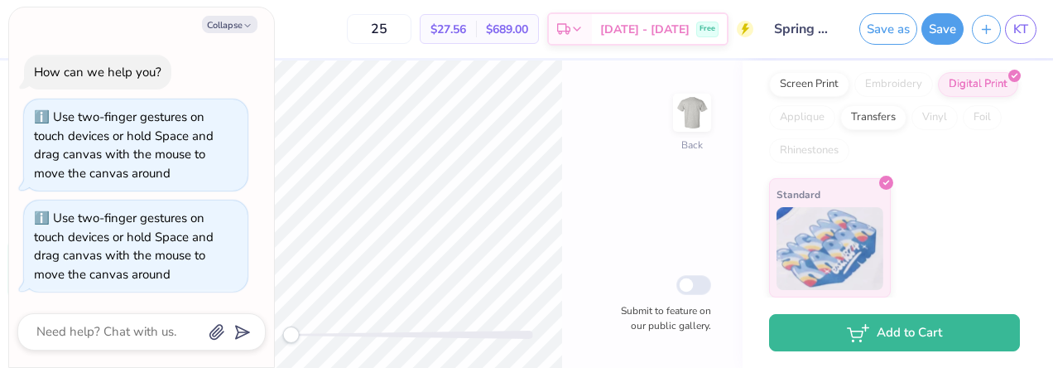
type input "25"
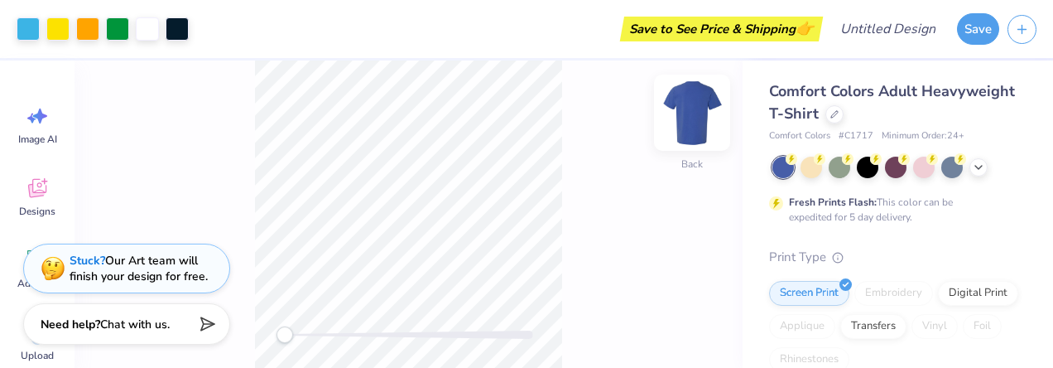
click at [677, 114] on img at bounding box center [692, 113] width 66 height 66
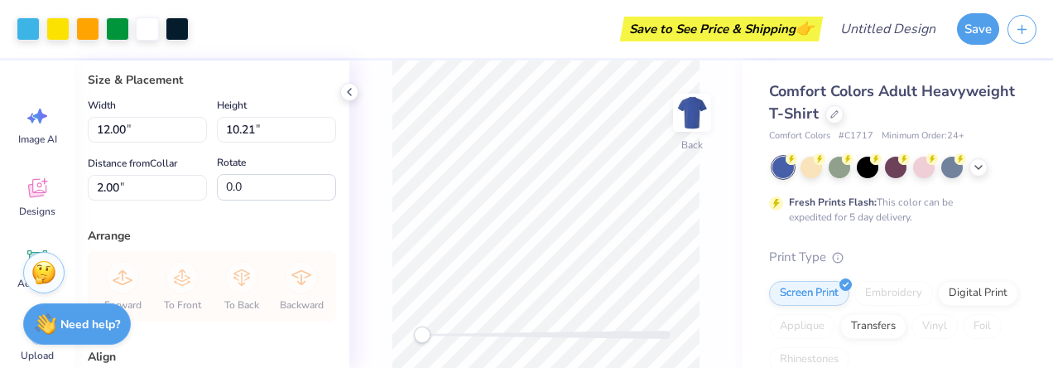
scroll to position [200, 0]
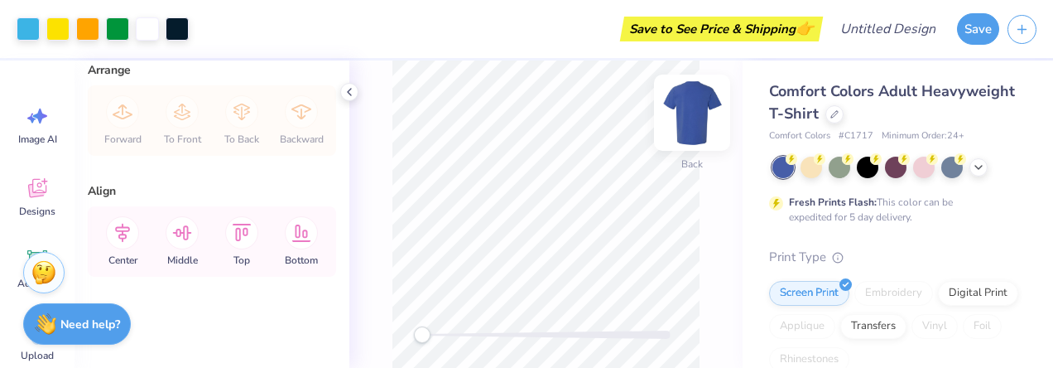
click at [696, 114] on img at bounding box center [692, 113] width 66 height 66
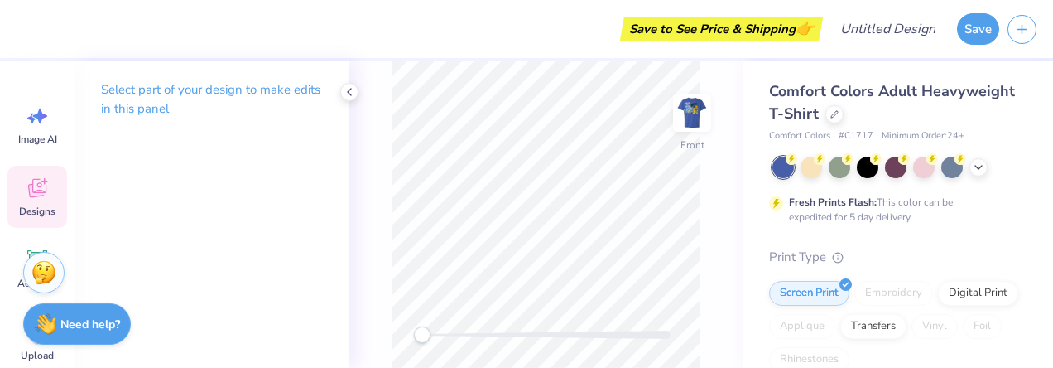
click at [49, 193] on icon at bounding box center [37, 188] width 25 height 25
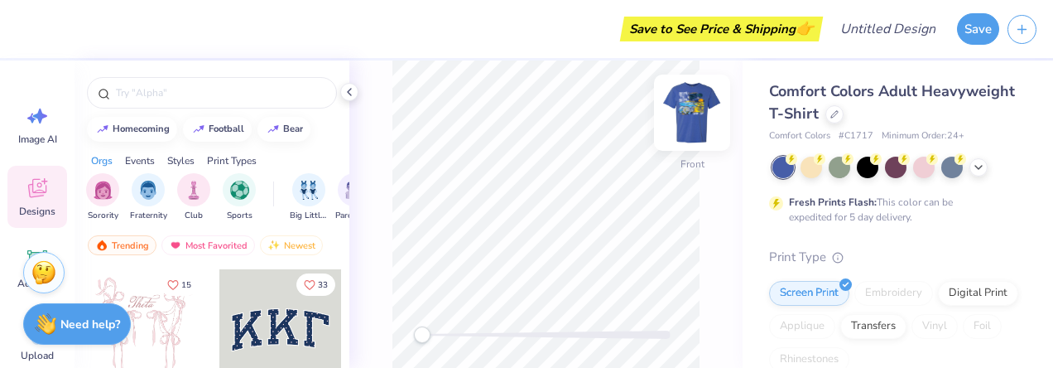
click at [689, 109] on img at bounding box center [692, 113] width 66 height 66
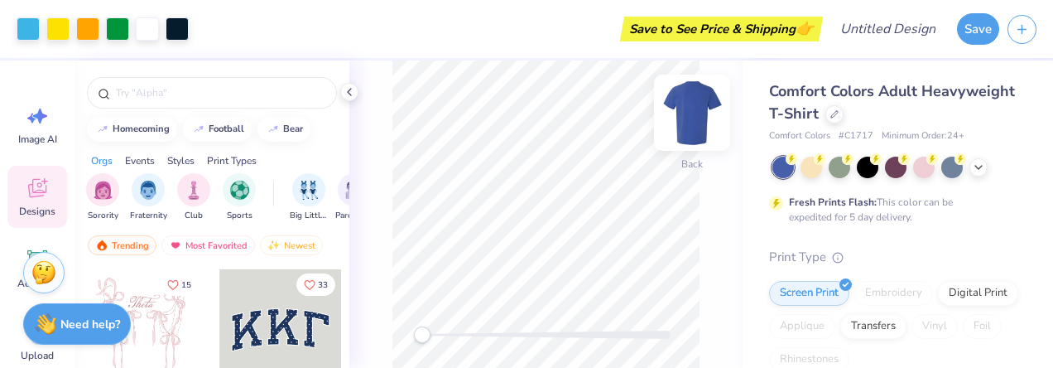
click at [690, 104] on img at bounding box center [692, 113] width 66 height 66
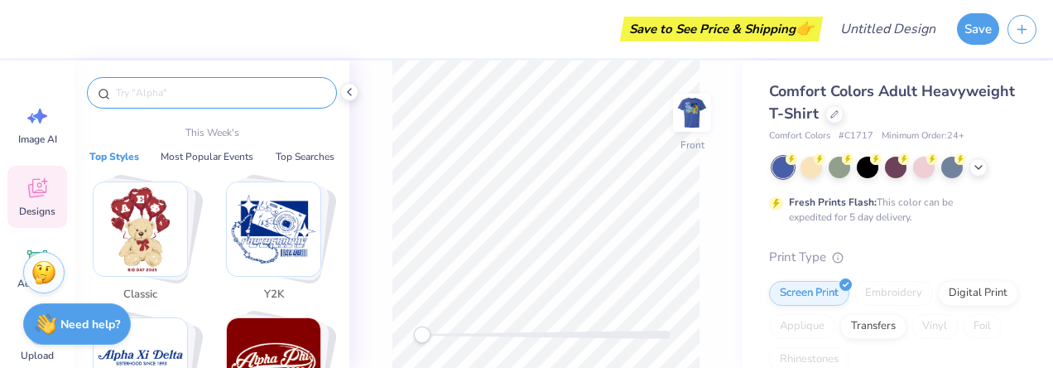
click at [158, 98] on input "text" at bounding box center [220, 92] width 212 height 17
click at [176, 97] on input "text" at bounding box center [220, 92] width 212 height 17
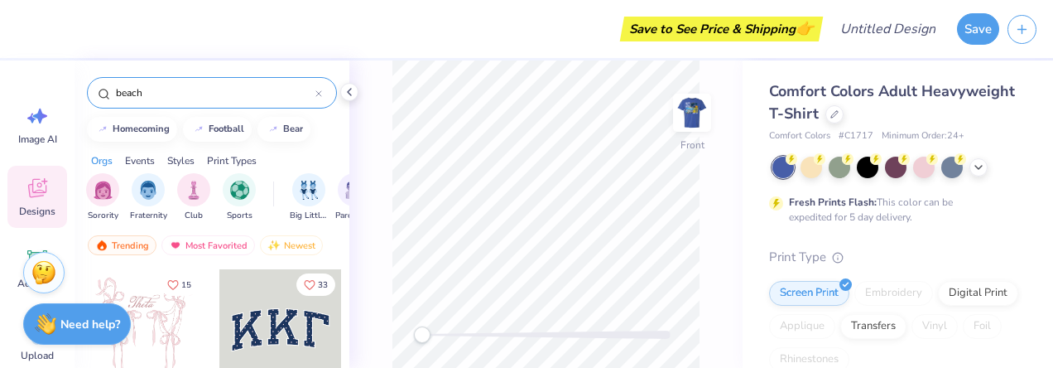
type input "beach"
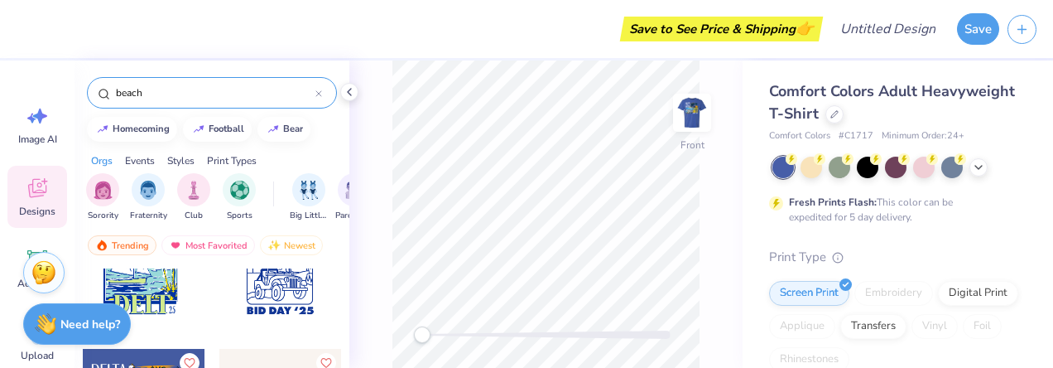
scroll to position [4224, 0]
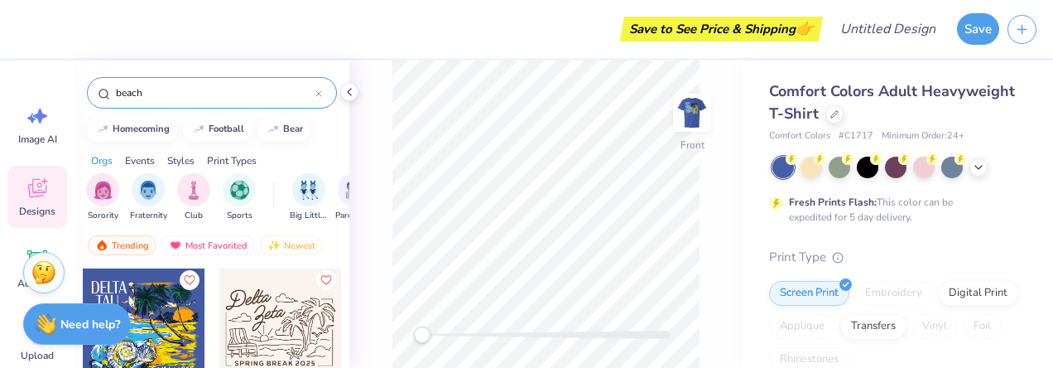
click at [166, 301] on div at bounding box center [144, 327] width 123 height 123
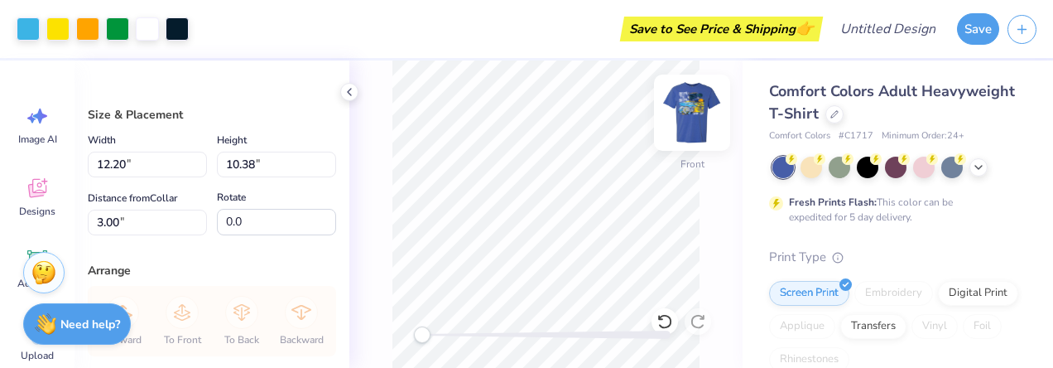
click at [701, 111] on img at bounding box center [692, 113] width 66 height 66
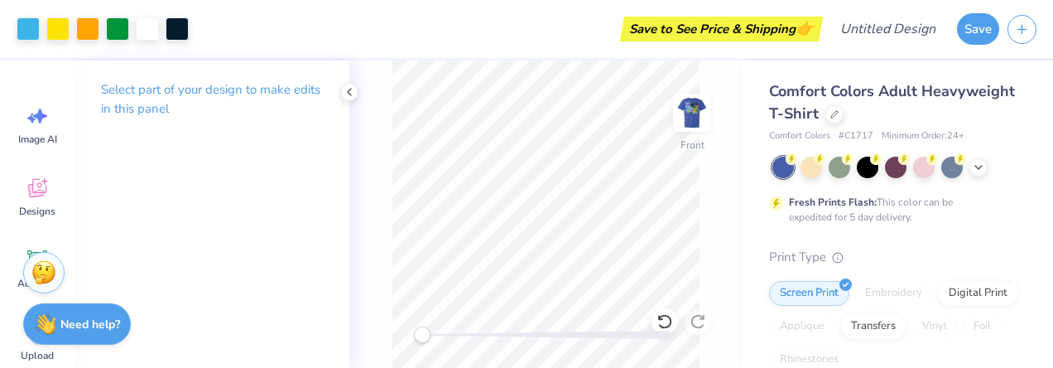
click at [693, 118] on img at bounding box center [692, 112] width 33 height 33
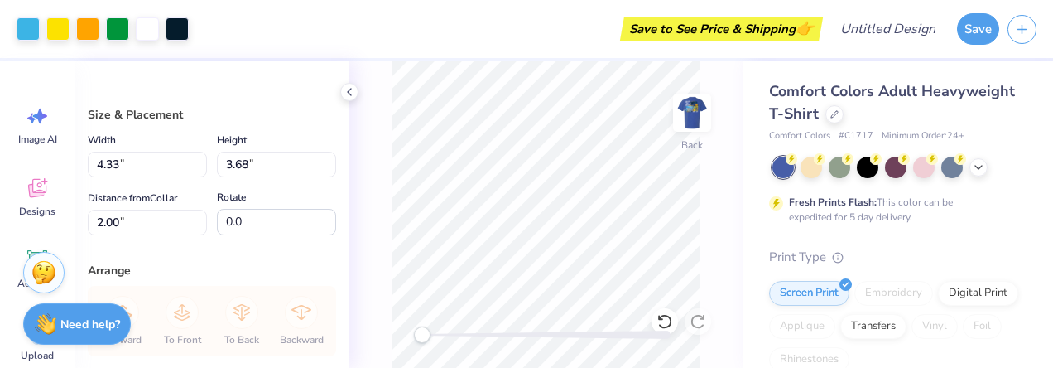
type input "4.33"
type input "3.68"
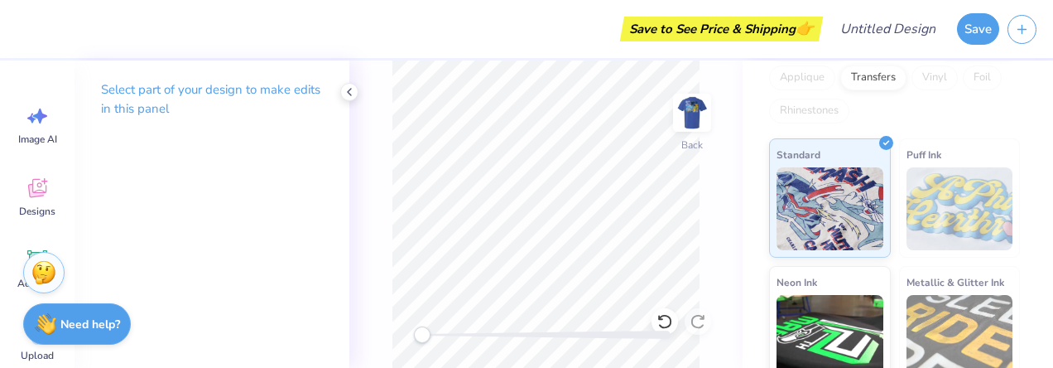
scroll to position [393, 0]
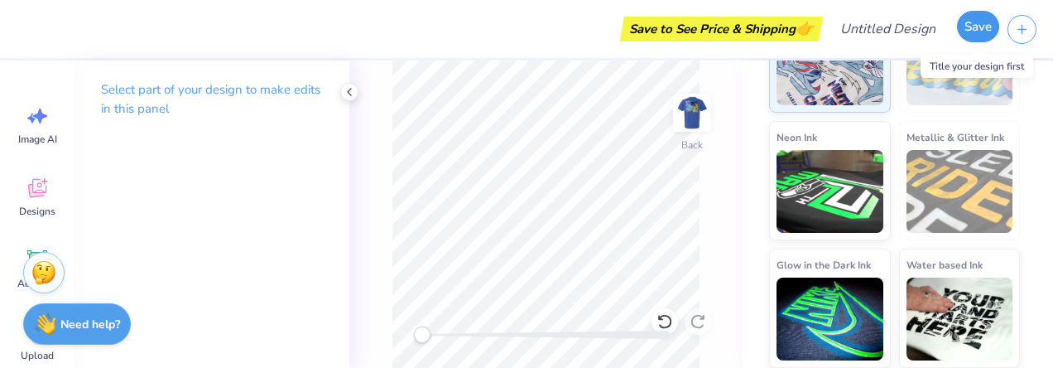
click at [986, 22] on button "Save" at bounding box center [978, 26] width 42 height 31
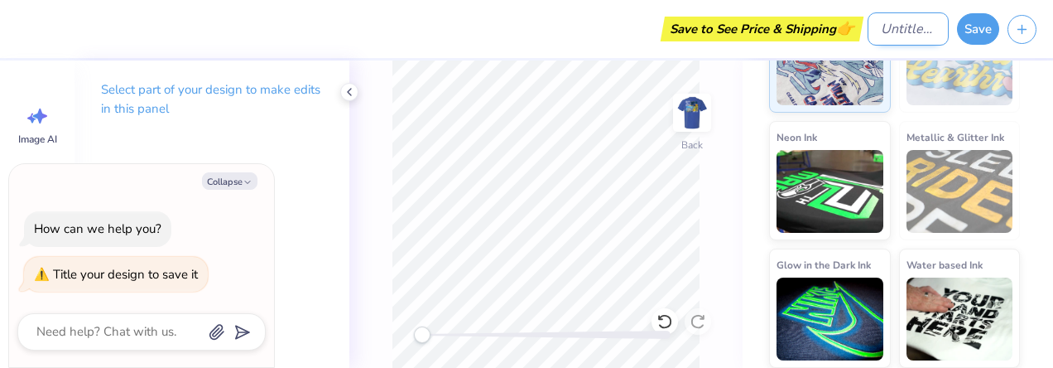
type textarea "x"
drag, startPoint x: 900, startPoint y: 27, endPoint x: 894, endPoint y: 11, distance: 17.5
click at [901, 26] on input "Design Title" at bounding box center [908, 28] width 81 height 33
type input "Y"
type textarea "x"
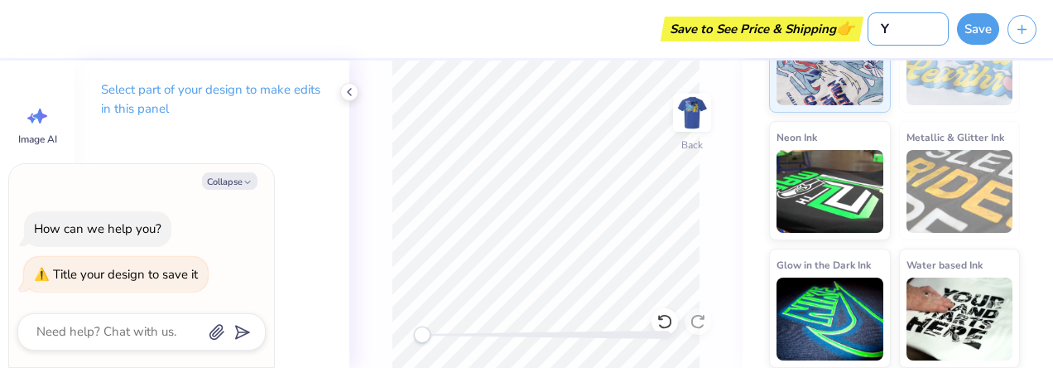
type input "YA"
type textarea "x"
type input "YAS"
type textarea "x"
type input "YAS"
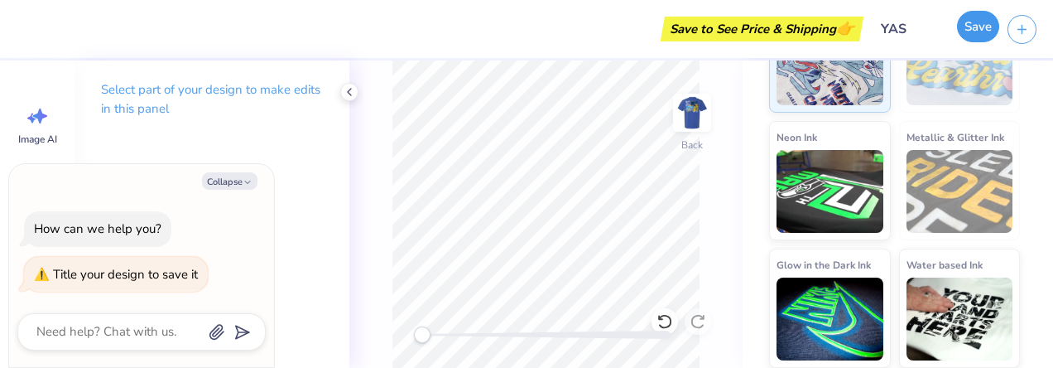
click at [960, 30] on button "Save" at bounding box center [978, 26] width 42 height 31
type textarea "x"
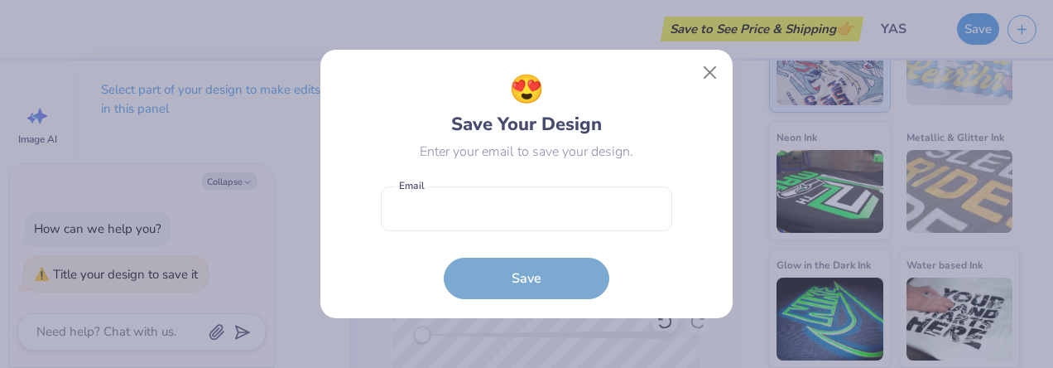
drag, startPoint x: 468, startPoint y: 262, endPoint x: 482, endPoint y: 273, distance: 18.2
click at [482, 272] on form "Email is a required field Email Save" at bounding box center [527, 239] width 292 height 122
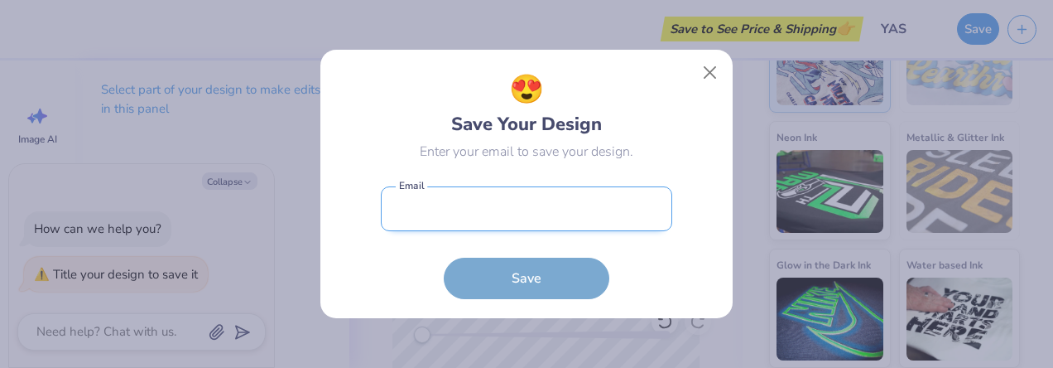
click at [447, 210] on input "email" at bounding box center [527, 209] width 292 height 46
type input "[EMAIL_ADDRESS][DOMAIN_NAME]"
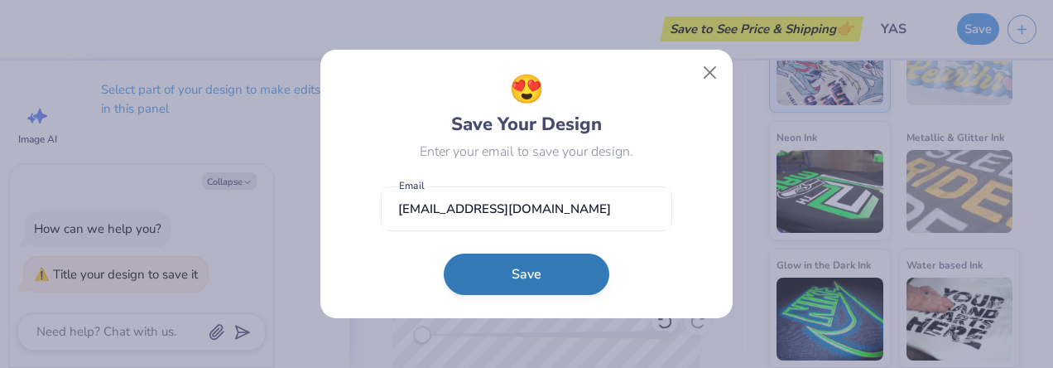
click at [524, 279] on button "Save" at bounding box center [527, 273] width 166 height 41
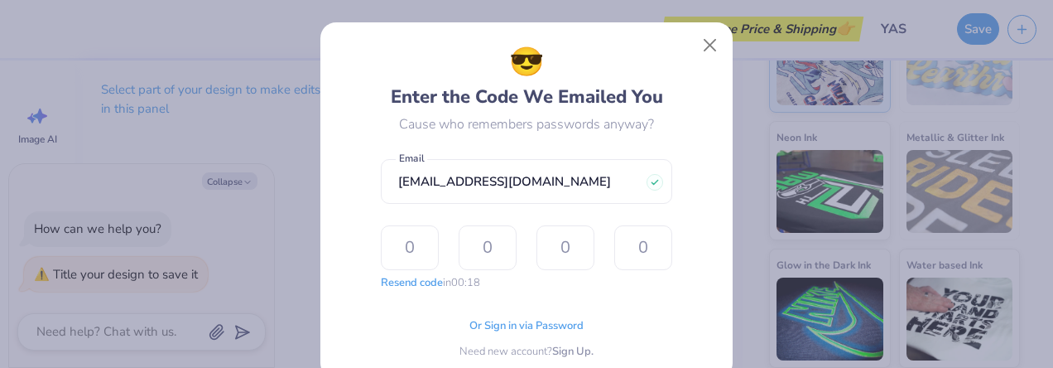
type input "6"
type input "4"
type input "2"
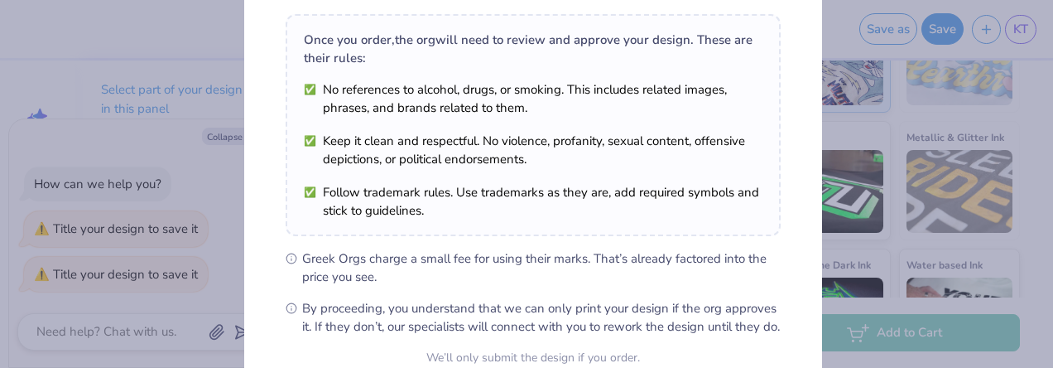
scroll to position [408, 0]
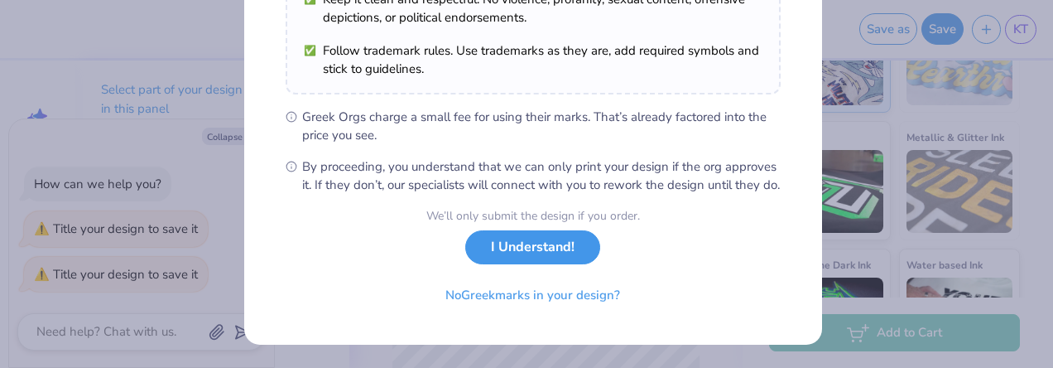
click at [538, 248] on button "I Understand!" at bounding box center [532, 247] width 135 height 34
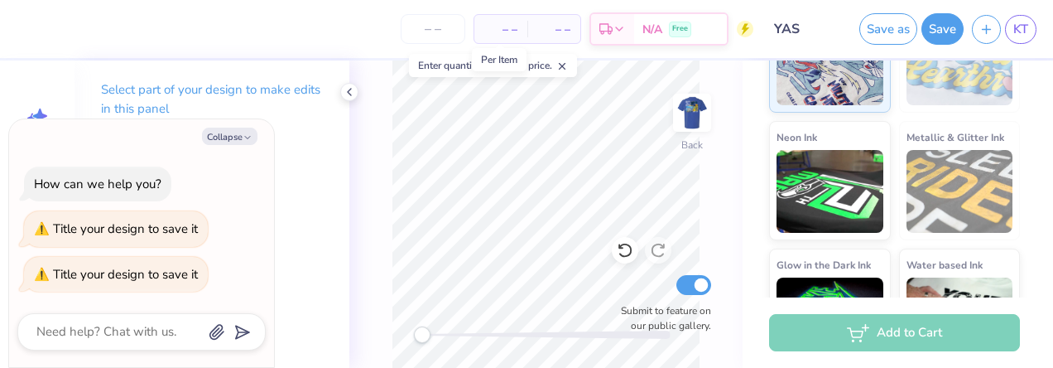
type textarea "x"
click at [503, 34] on span "– –" at bounding box center [501, 29] width 33 height 17
click at [431, 34] on input "number" at bounding box center [433, 29] width 65 height 30
type input "190"
type textarea "x"
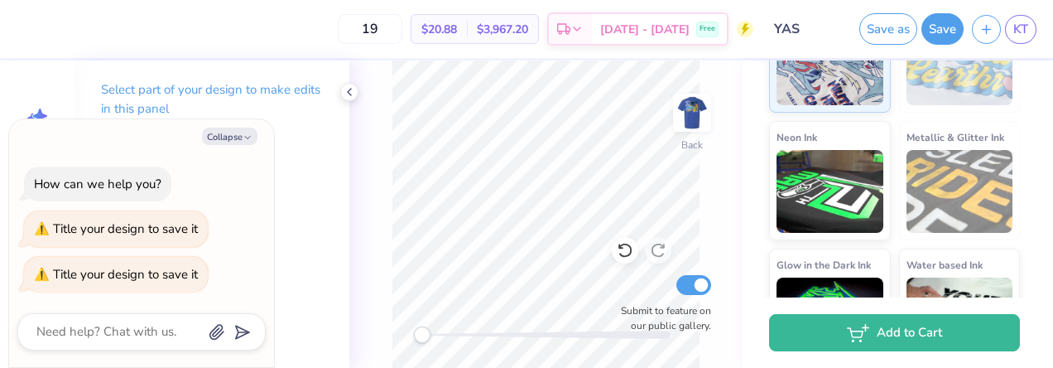
type input "1"
type textarea "x"
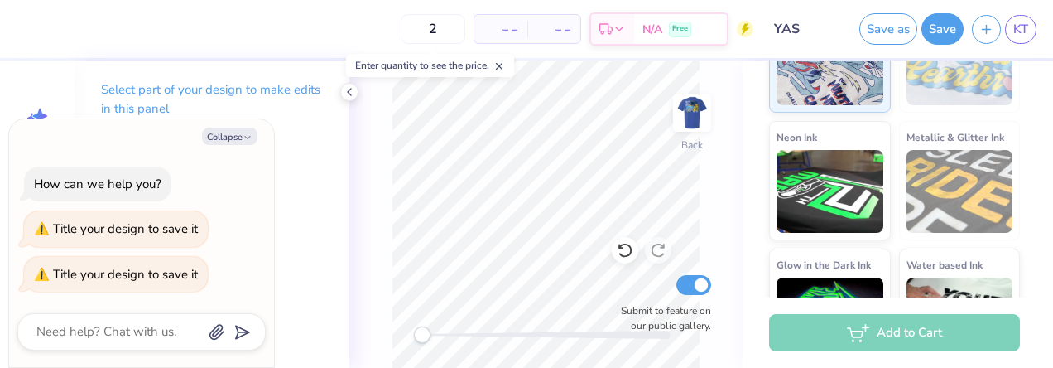
type input "20"
type textarea "x"
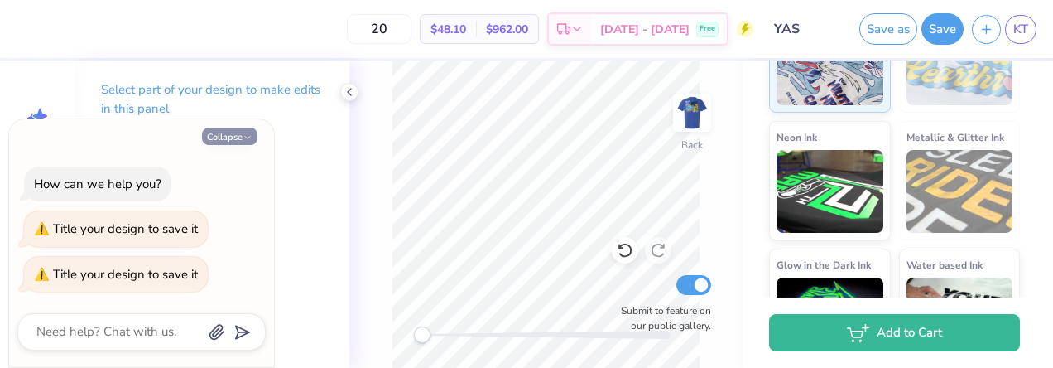
type input "20"
click at [247, 135] on icon "button" at bounding box center [248, 138] width 10 height 10
type textarea "x"
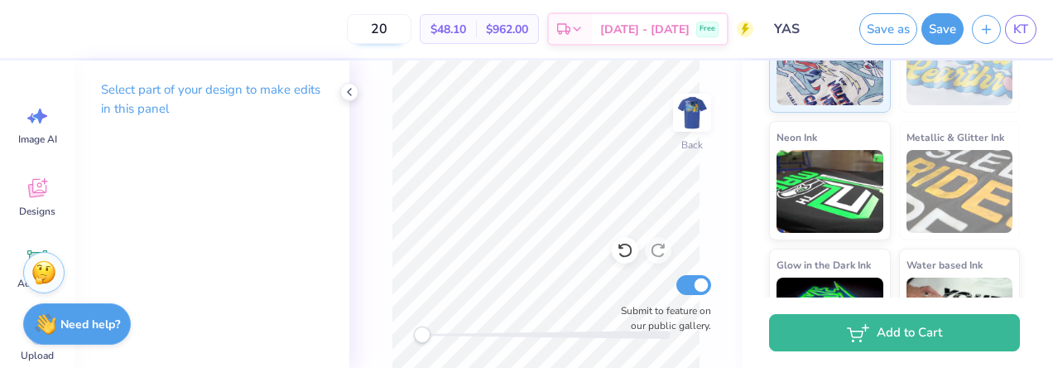
click at [412, 20] on input "20" at bounding box center [379, 29] width 65 height 30
type input "25"
drag, startPoint x: 452, startPoint y: 32, endPoint x: 408, endPoint y: 52, distance: 48.2
click at [408, 52] on div "25 $36.91 Per Item $922.75 Total Est. Delivery Oct 8 - 11 Free" at bounding box center [389, 29] width 729 height 58
click at [571, 27] on icon at bounding box center [563, 31] width 13 height 13
